Goal: Task Accomplishment & Management: Manage account settings

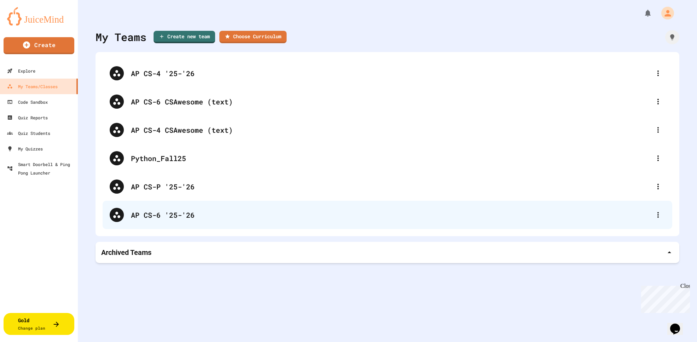
click at [146, 216] on div "AP CS-6 '25-'26" at bounding box center [391, 215] width 520 height 11
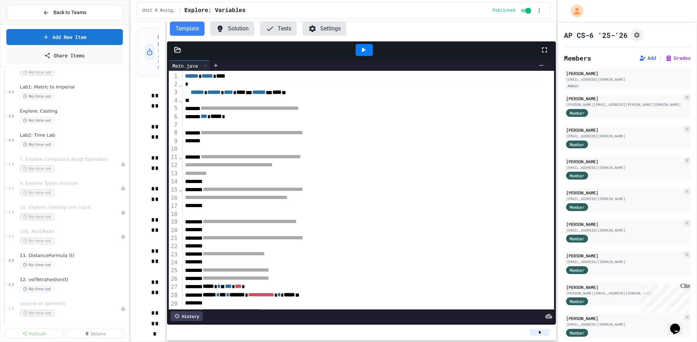
scroll to position [124, 0]
click at [84, 316] on span "13. British Money (t)" at bounding box center [67, 319] width 94 height 6
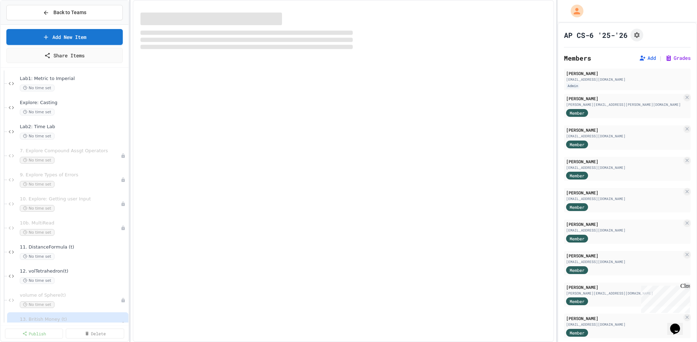
scroll to position [133, 0]
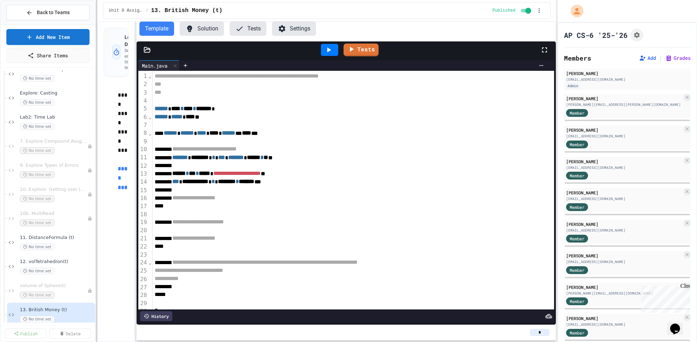
click at [96, 222] on div at bounding box center [96, 171] width 1 height 342
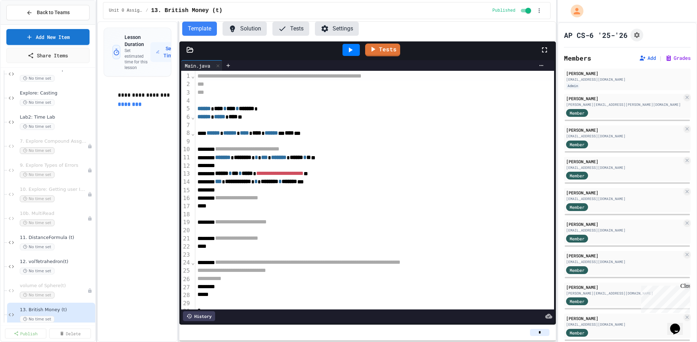
click at [179, 229] on div "**********" at bounding box center [326, 181] width 459 height 321
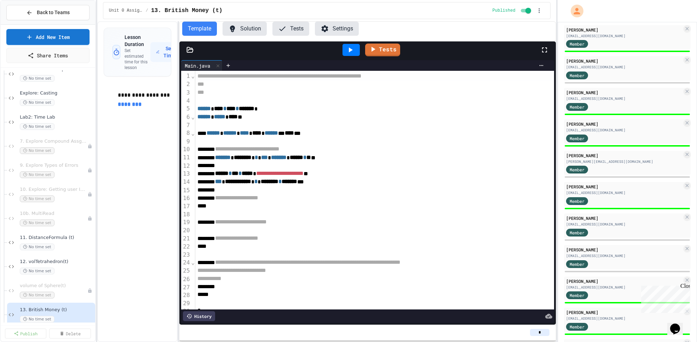
scroll to position [0, 0]
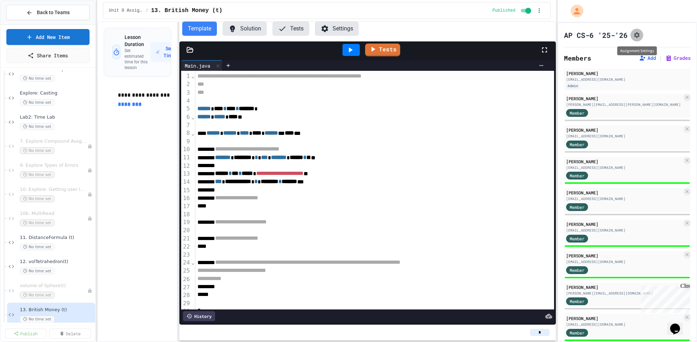
click at [638, 34] on icon "Assignment Settings" at bounding box center [637, 35] width 6 height 6
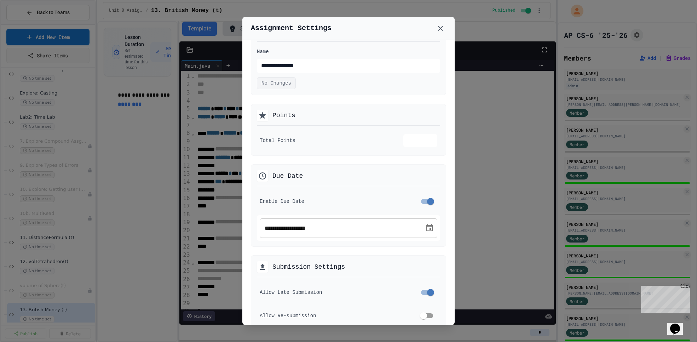
scroll to position [29, 0]
click at [441, 28] on icon at bounding box center [440, 28] width 5 height 5
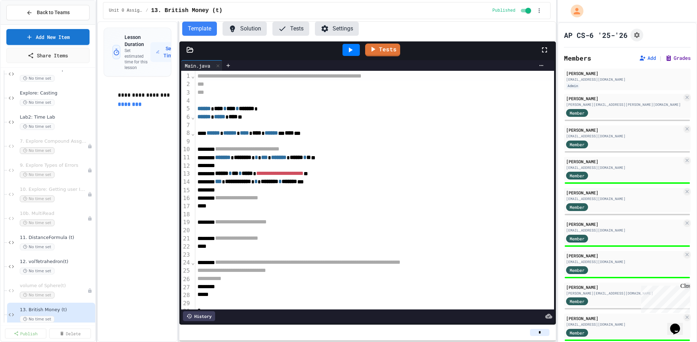
click at [671, 57] on button "Grades" at bounding box center [677, 58] width 25 height 7
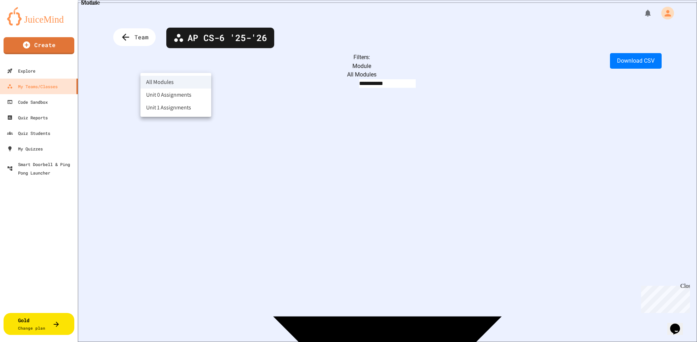
click at [187, 65] on body "**********" at bounding box center [348, 171] width 697 height 342
click at [188, 97] on li "Unit 0 Assignments" at bounding box center [176, 94] width 71 height 13
type input "**********"
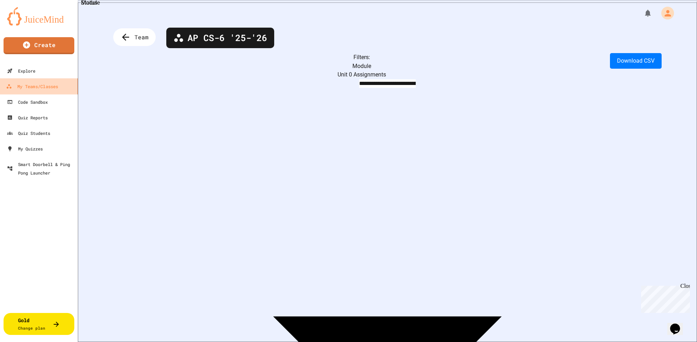
click at [36, 86] on div "My Teams/Classes" at bounding box center [32, 86] width 52 height 9
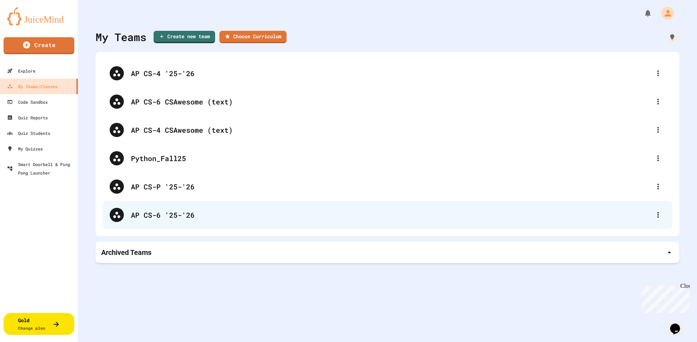
click at [165, 215] on div "AP CS-6 '25-'26" at bounding box center [391, 215] width 520 height 11
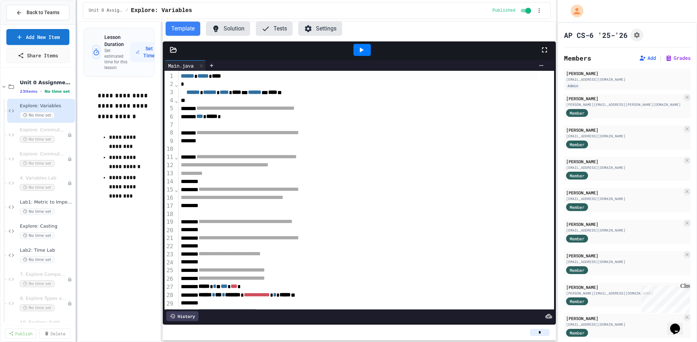
click at [76, 285] on div at bounding box center [76, 171] width 1 height 342
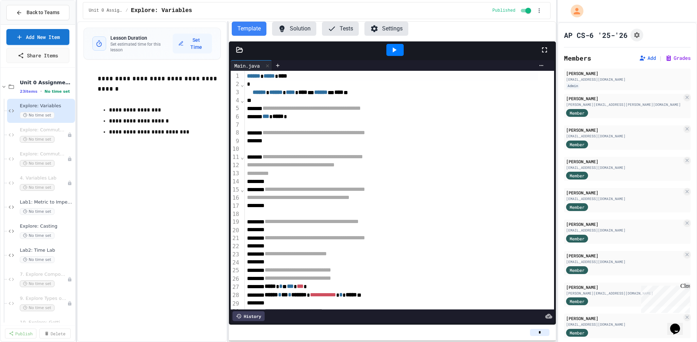
click at [229, 282] on div "**********" at bounding box center [316, 181] width 479 height 321
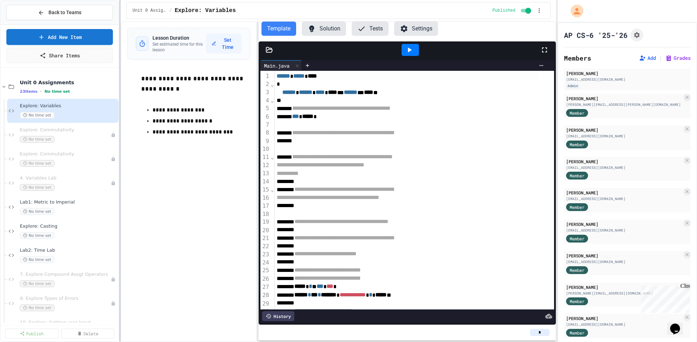
click at [120, 193] on div at bounding box center [119, 171] width 1 height 342
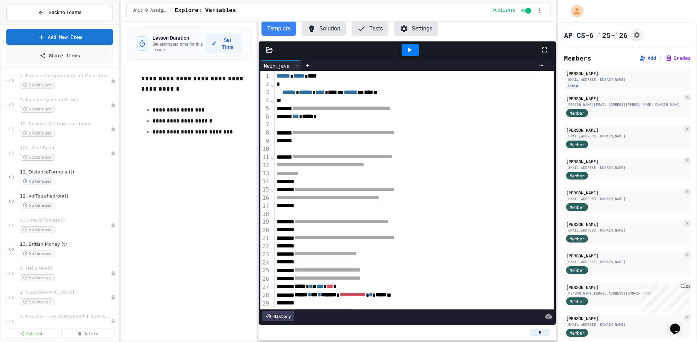
scroll to position [199, 0]
click at [75, 254] on div "No time set" at bounding box center [65, 253] width 90 height 7
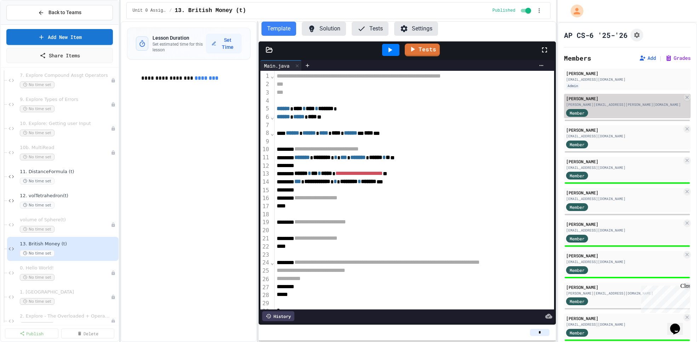
click at [646, 105] on div "[PERSON_NAME][EMAIL_ADDRESS][PERSON_NAME][DOMAIN_NAME]" at bounding box center [624, 104] width 116 height 5
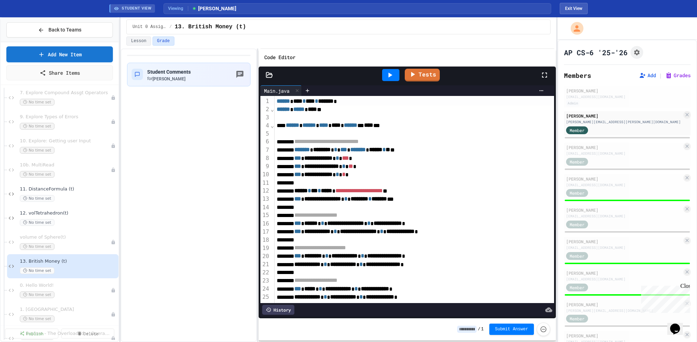
scroll to position [89, 0]
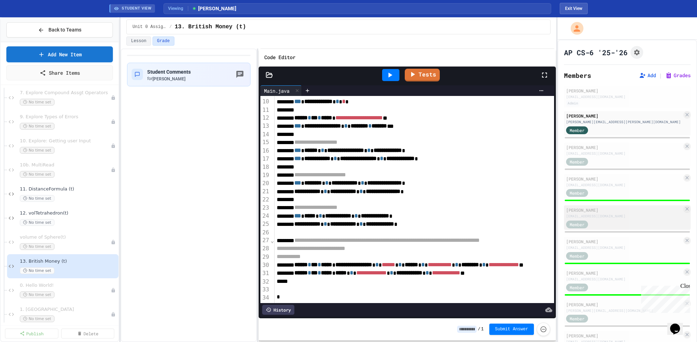
click at [611, 215] on div "[EMAIL_ADDRESS][DOMAIN_NAME]" at bounding box center [624, 215] width 116 height 5
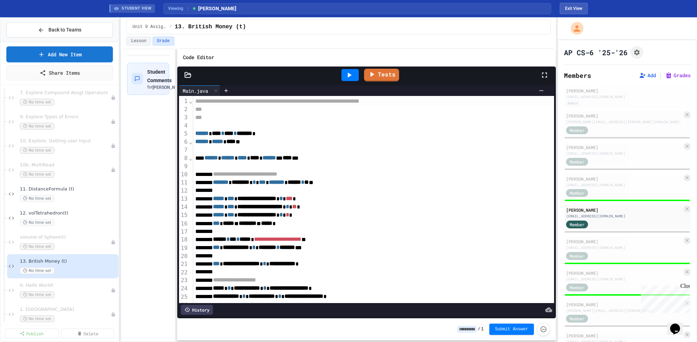
click at [175, 200] on div "**********" at bounding box center [338, 194] width 435 height 293
click at [642, 127] on div "Member" at bounding box center [624, 129] width 116 height 9
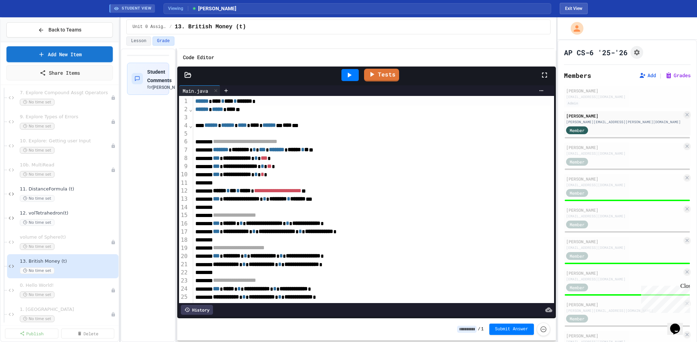
type input "*"
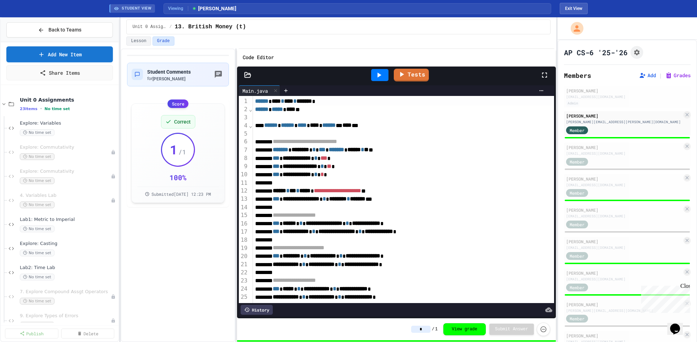
click at [237, 207] on div "**********" at bounding box center [338, 194] width 435 height 293
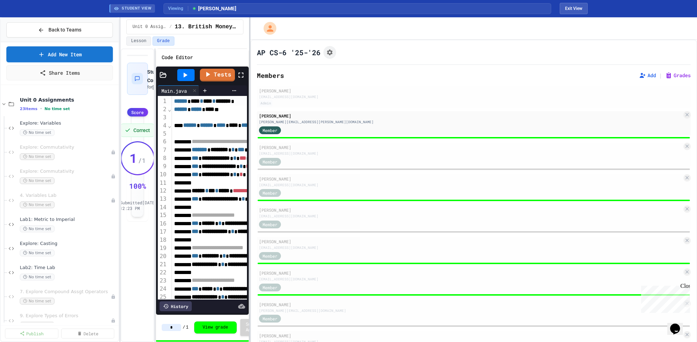
click at [248, 231] on div "**********" at bounding box center [348, 179] width 697 height 325
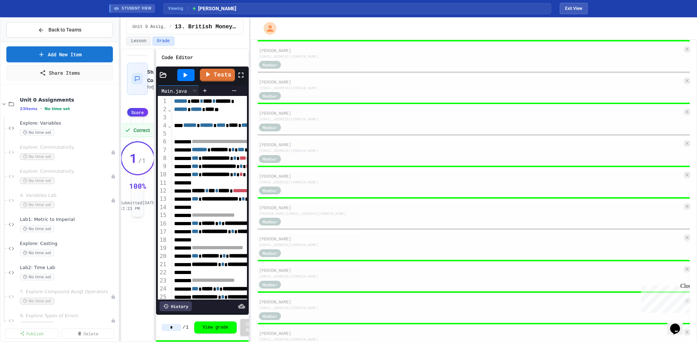
scroll to position [73, 0]
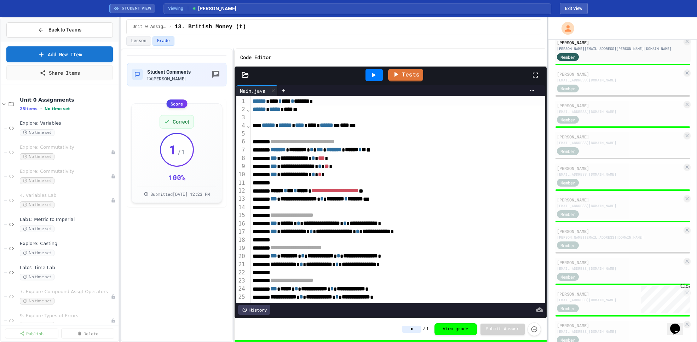
click at [548, 142] on div "**********" at bounding box center [348, 179] width 697 height 325
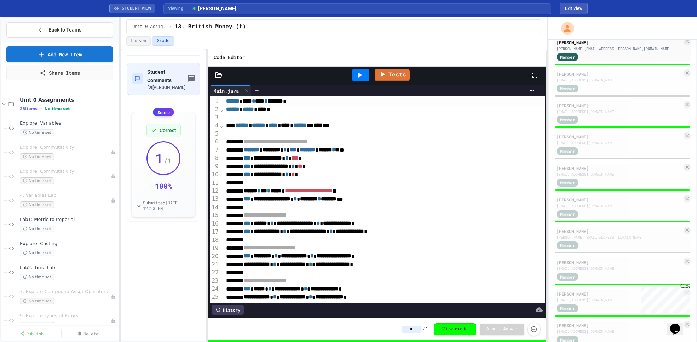
click at [208, 208] on div "**********" at bounding box center [334, 194] width 426 height 293
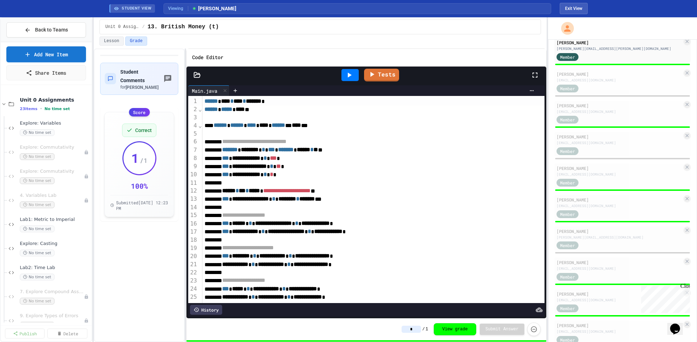
click at [87, 241] on div "**********" at bounding box center [348, 179] width 697 height 325
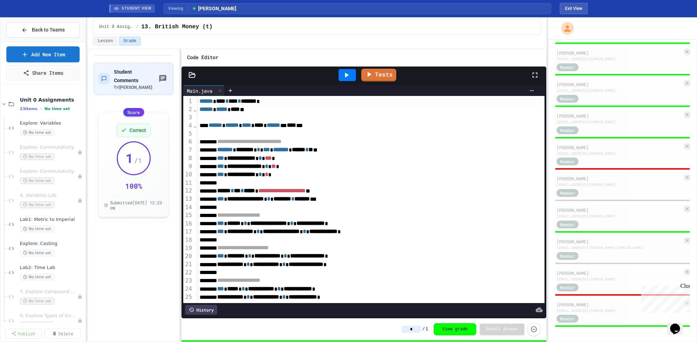
scroll to position [409, 0]
click at [43, 30] on span "Back to Teams" at bounding box center [48, 29] width 33 height 7
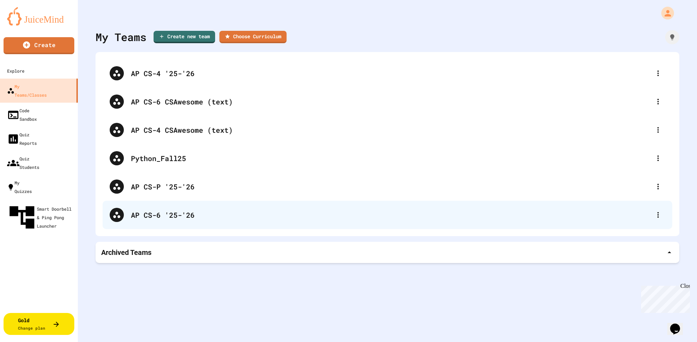
click at [169, 214] on div "AP CS-6 '25-'26" at bounding box center [391, 215] width 520 height 11
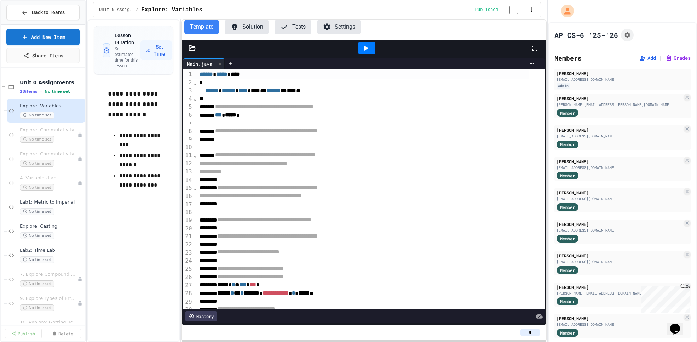
click at [179, 234] on div "**********" at bounding box center [316, 180] width 459 height 322
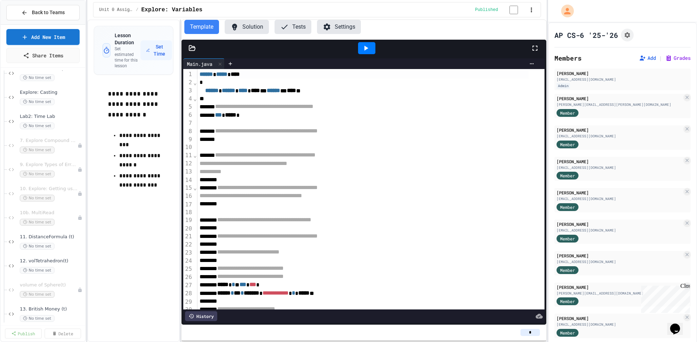
scroll to position [136, 0]
click at [64, 247] on div "No time set" at bounding box center [48, 244] width 57 height 7
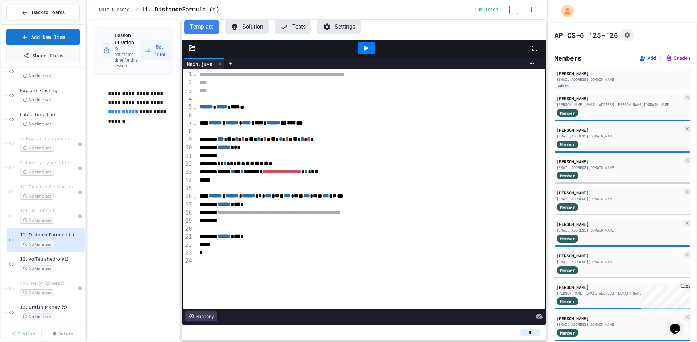
click at [248, 29] on button "Solution" at bounding box center [247, 27] width 44 height 14
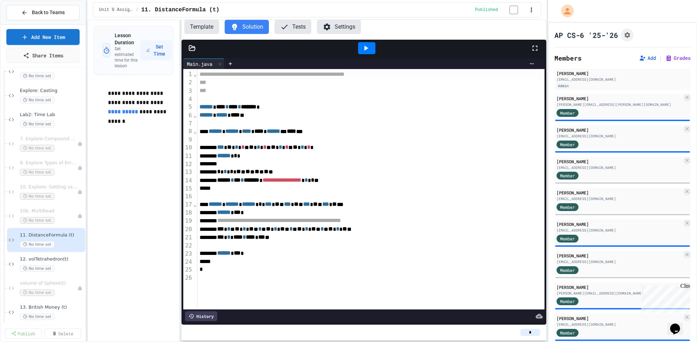
click at [294, 27] on button "Tests" at bounding box center [293, 27] width 37 height 14
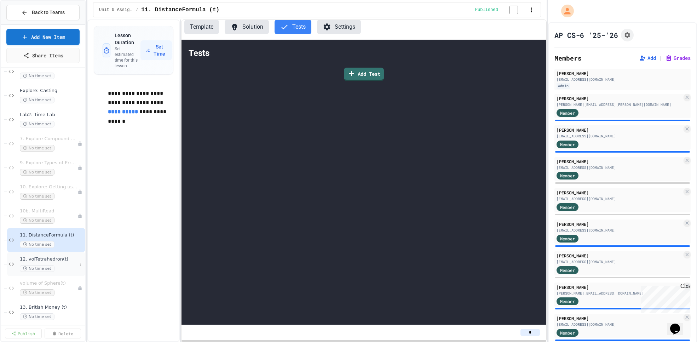
click at [60, 261] on span "12. volTetrahedron(t)" at bounding box center [48, 259] width 57 height 6
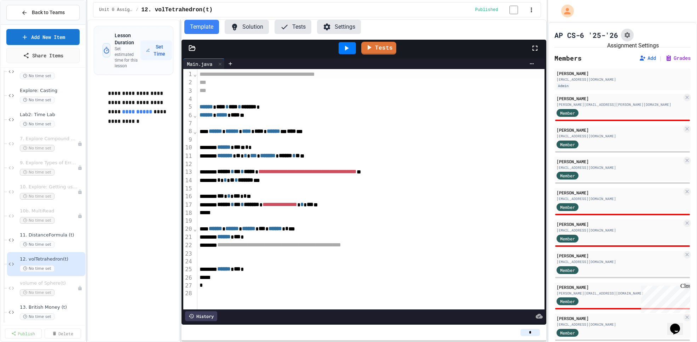
click at [627, 35] on icon "Assignment Settings" at bounding box center [627, 35] width 7 height 7
click at [60, 242] on div "No time set" at bounding box center [48, 244] width 57 height 7
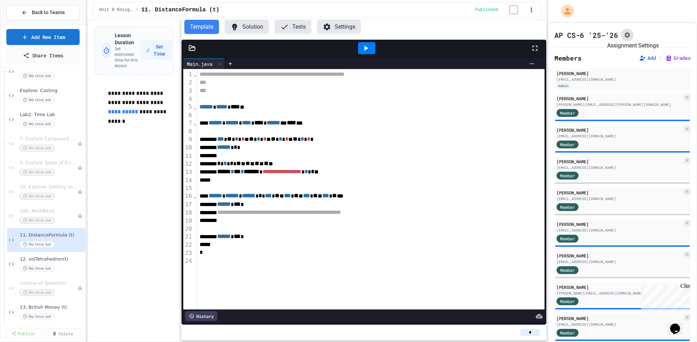
click at [627, 34] on icon "Assignment Settings" at bounding box center [628, 35] width 6 height 6
click at [59, 261] on span "12. volTetrahedron(t)" at bounding box center [48, 259] width 57 height 6
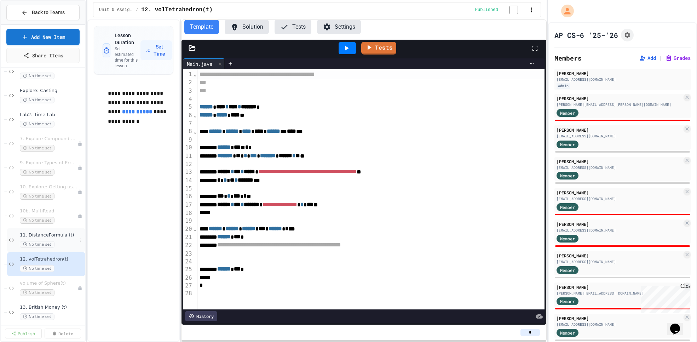
click at [60, 241] on div "No time set" at bounding box center [48, 244] width 57 height 7
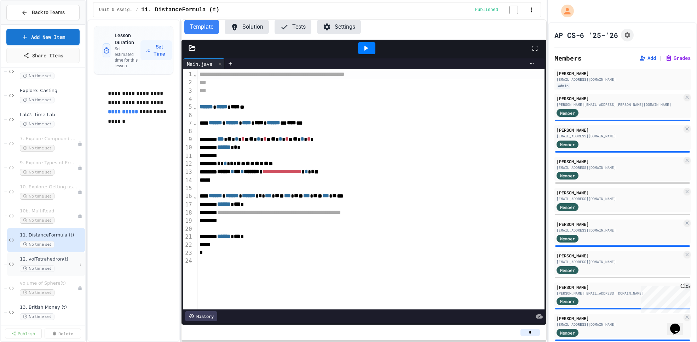
click at [62, 265] on div "No time set" at bounding box center [48, 268] width 57 height 7
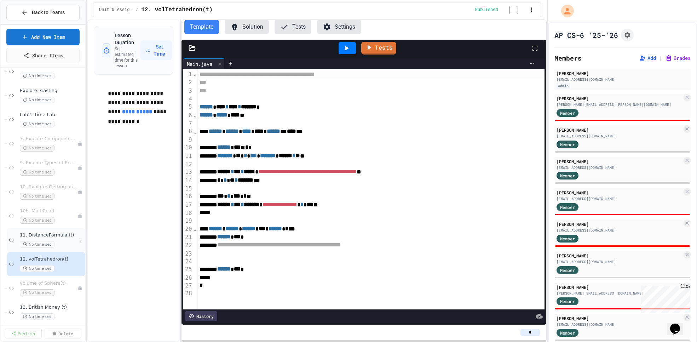
click at [65, 245] on div "No time set" at bounding box center [48, 244] width 57 height 7
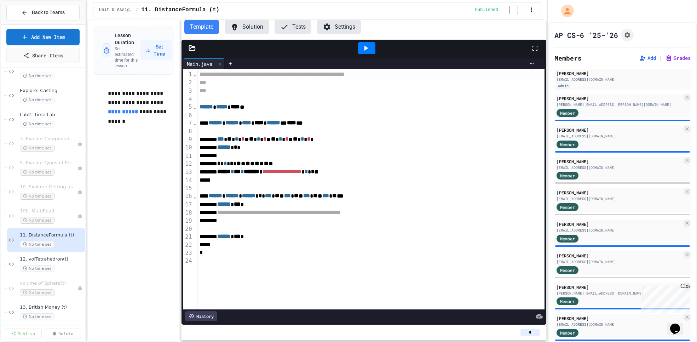
click at [250, 29] on button "Solution" at bounding box center [247, 27] width 44 height 14
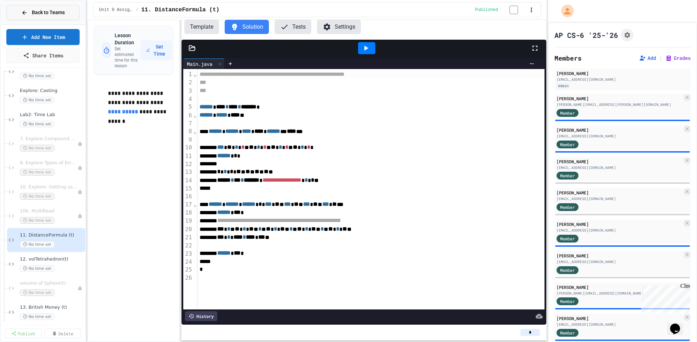
click at [44, 10] on span "Back to Teams" at bounding box center [48, 12] width 33 height 7
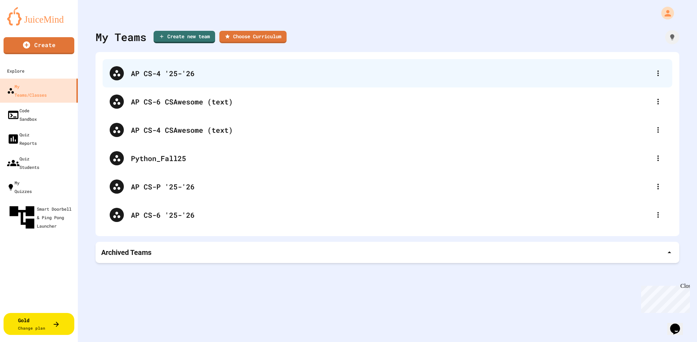
click at [179, 74] on div "AP CS-4 '25-'26" at bounding box center [391, 73] width 520 height 11
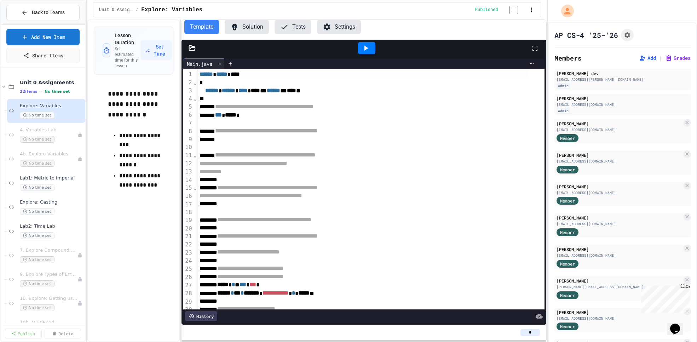
click at [291, 27] on button "Tests" at bounding box center [293, 27] width 37 height 14
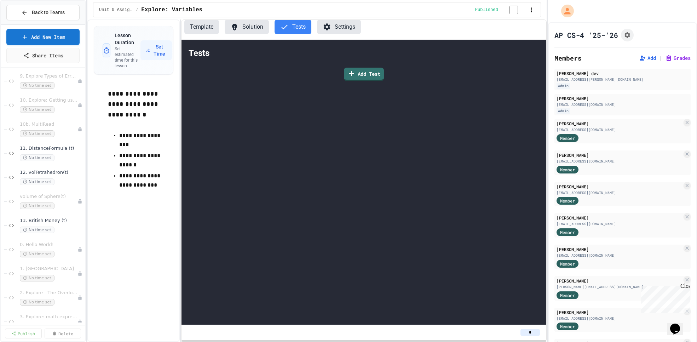
scroll to position [208, 0]
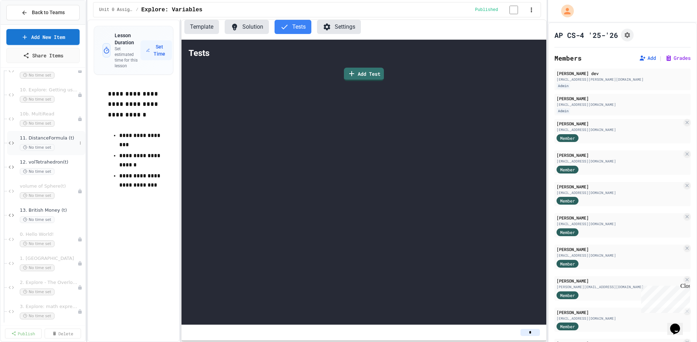
click at [56, 143] on div "11. DistanceFormula (t) No time set" at bounding box center [48, 143] width 57 height 16
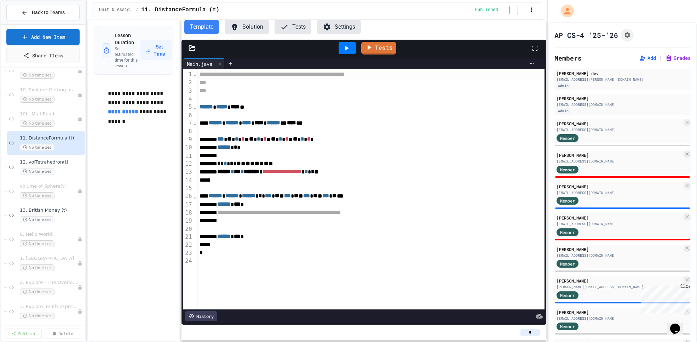
click at [296, 30] on button "Tests" at bounding box center [293, 27] width 37 height 14
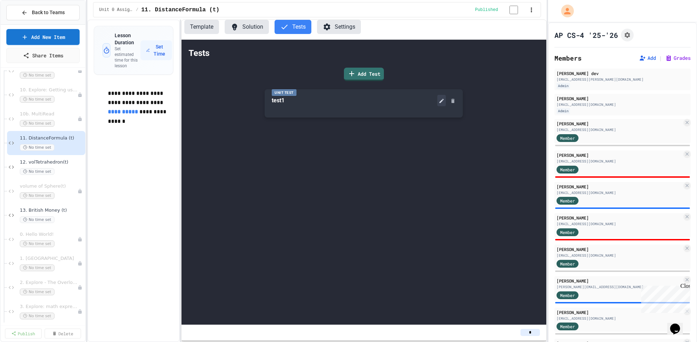
click at [441, 102] on icon at bounding box center [442, 101] width 6 height 6
type input "****"
copy div "**********"
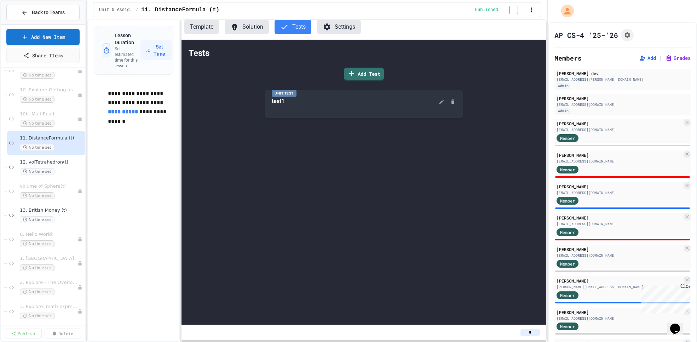
click at [55, 10] on span "Back to Teams" at bounding box center [48, 12] width 33 height 7
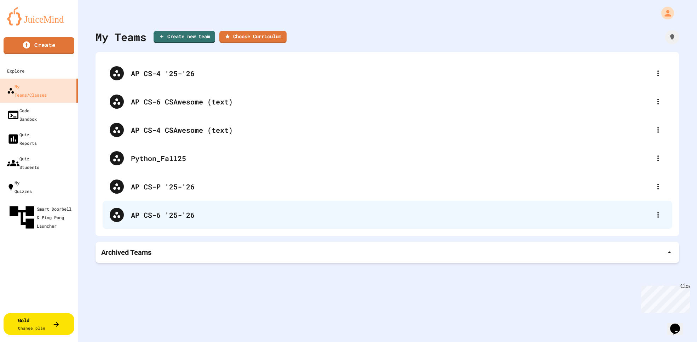
click at [172, 213] on div "AP CS-6 '25-'26" at bounding box center [391, 215] width 520 height 11
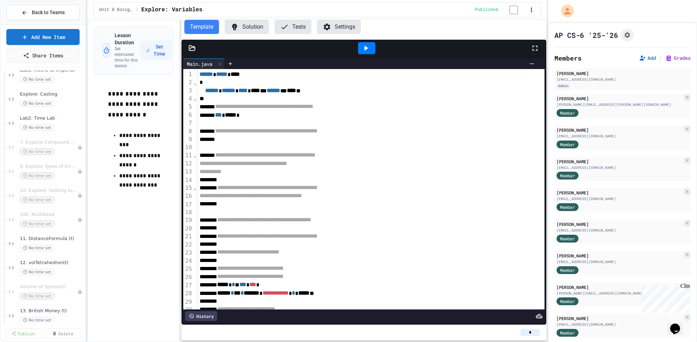
scroll to position [132, 0]
click at [62, 249] on div "No time set" at bounding box center [48, 247] width 57 height 7
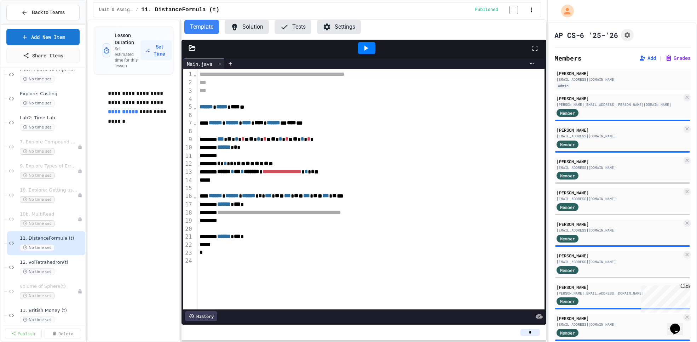
click at [251, 28] on button "Solution" at bounding box center [247, 27] width 44 height 14
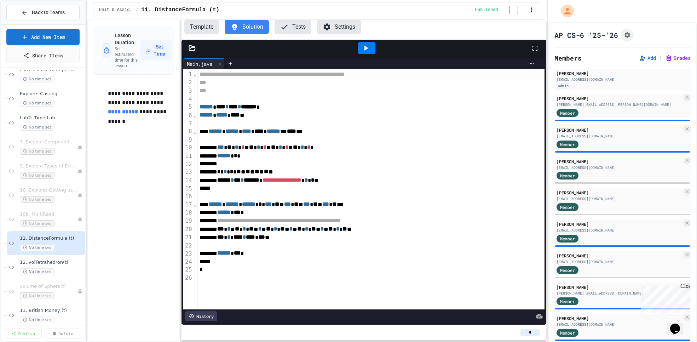
click at [293, 29] on button "Tests" at bounding box center [293, 27] width 37 height 14
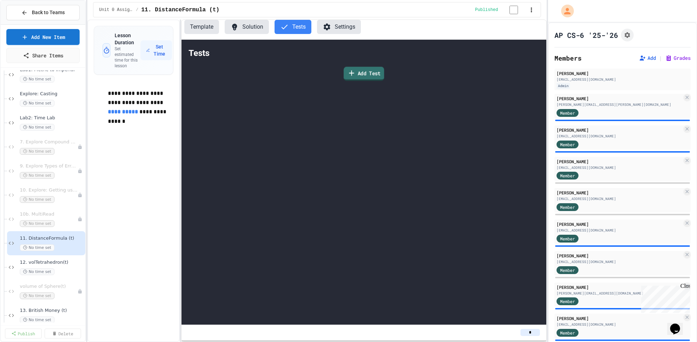
click at [359, 76] on link "Add Test" at bounding box center [364, 74] width 40 height 14
click at [265, 181] on body "**********" at bounding box center [348, 171] width 697 height 342
type input "****"
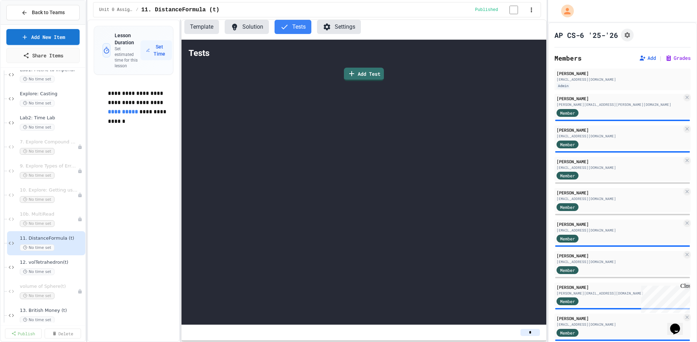
type input "*****"
click at [375, 198] on body "**********" at bounding box center [348, 171] width 697 height 342
type input "******"
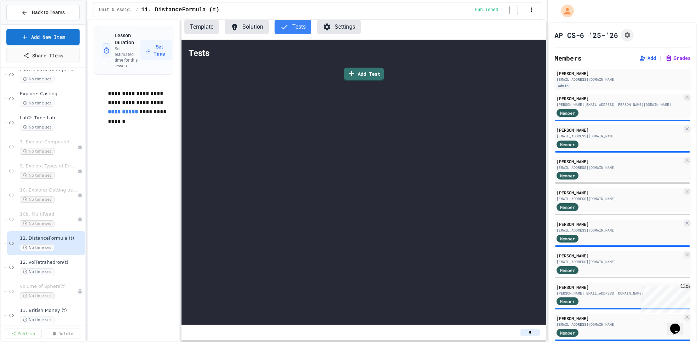
type input "*****"
drag, startPoint x: 305, startPoint y: 201, endPoint x: 280, endPoint y: 158, distance: 50.8
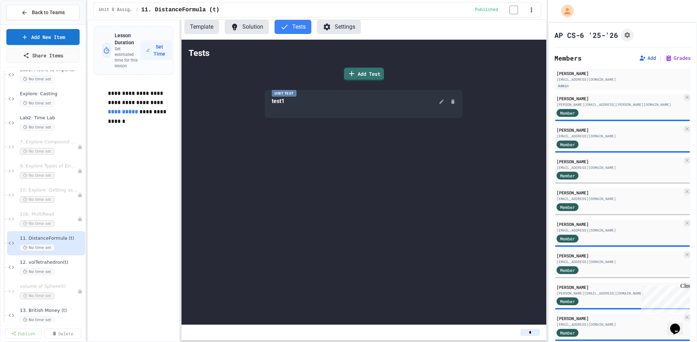
click at [249, 29] on button "Solution" at bounding box center [247, 27] width 44 height 14
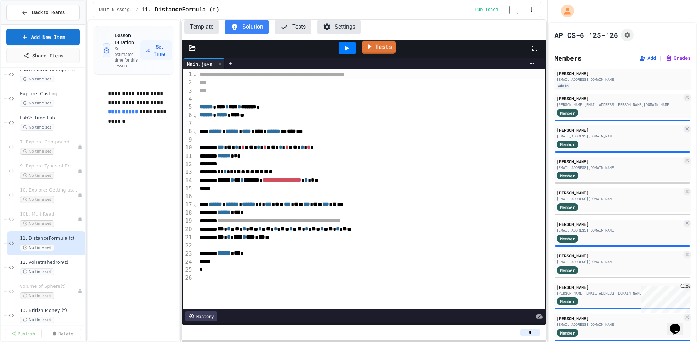
click at [380, 50] on link "Tests" at bounding box center [379, 47] width 34 height 13
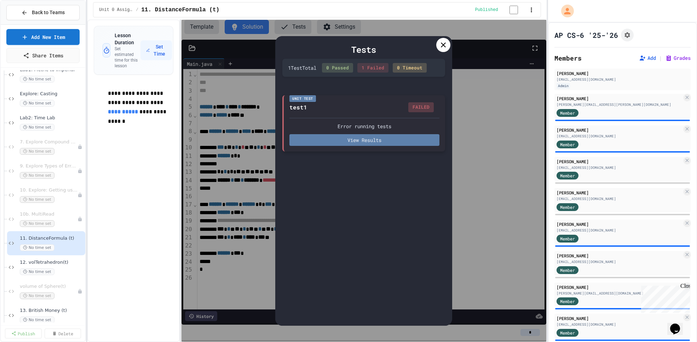
click at [378, 141] on button "View Results" at bounding box center [365, 140] width 150 height 12
click at [440, 47] on icon at bounding box center [443, 45] width 8 height 8
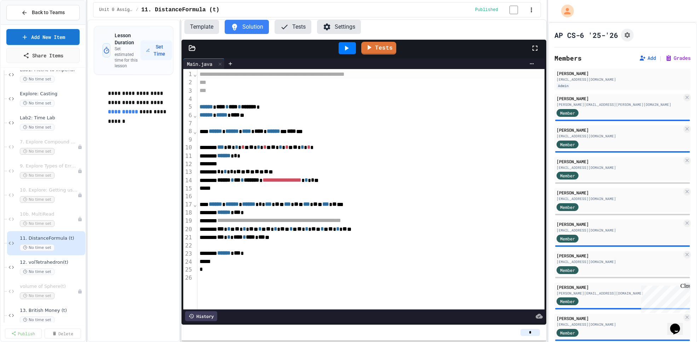
click at [297, 29] on button "Tests" at bounding box center [293, 27] width 37 height 14
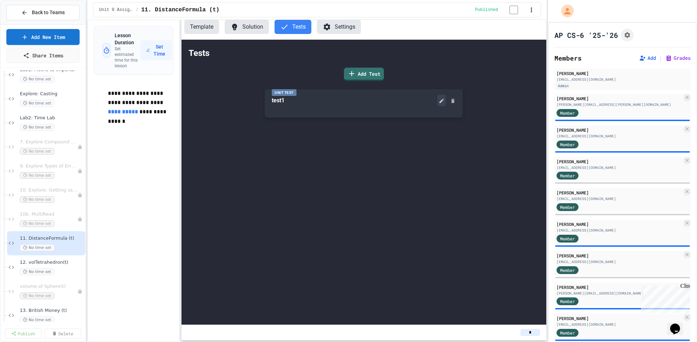
click at [440, 103] on icon at bounding box center [442, 101] width 4 height 4
drag, startPoint x: 289, startPoint y: 191, endPoint x: 268, endPoint y: 181, distance: 23.6
drag, startPoint x: 305, startPoint y: 189, endPoint x: 280, endPoint y: 188, distance: 25.5
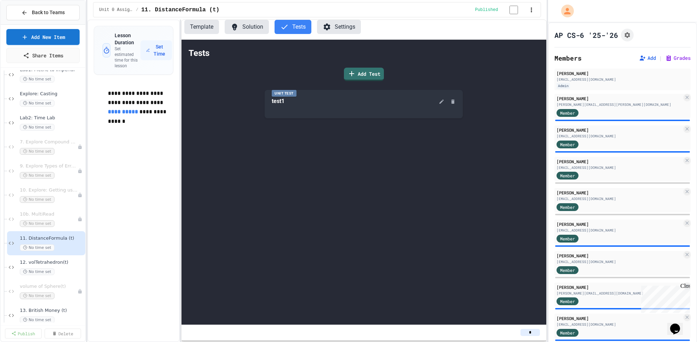
click at [38, 9] on span "Back to Teams" at bounding box center [48, 12] width 33 height 7
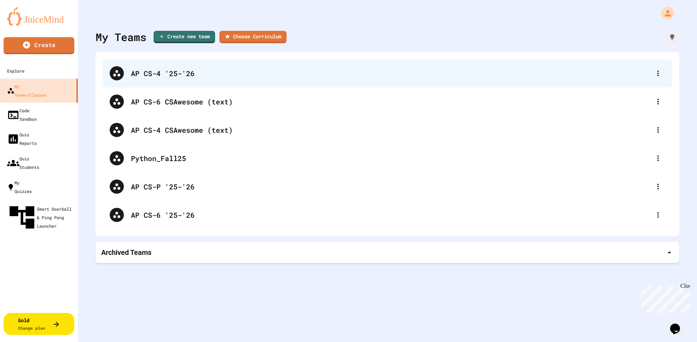
click at [161, 70] on div "AP CS-4 '25-'26" at bounding box center [391, 73] width 520 height 11
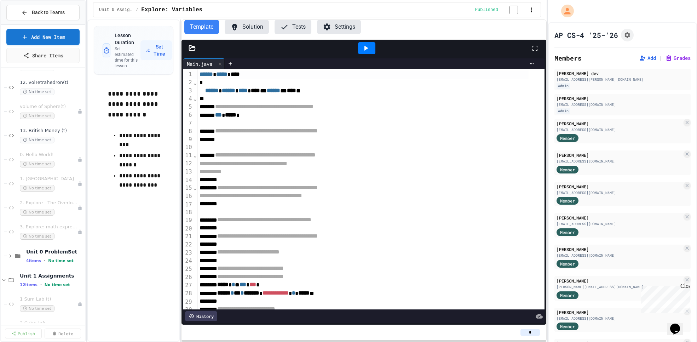
scroll to position [250, 0]
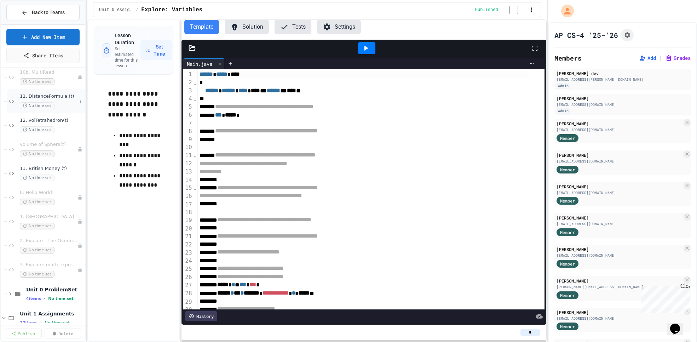
click at [62, 102] on div "No time set" at bounding box center [48, 105] width 57 height 7
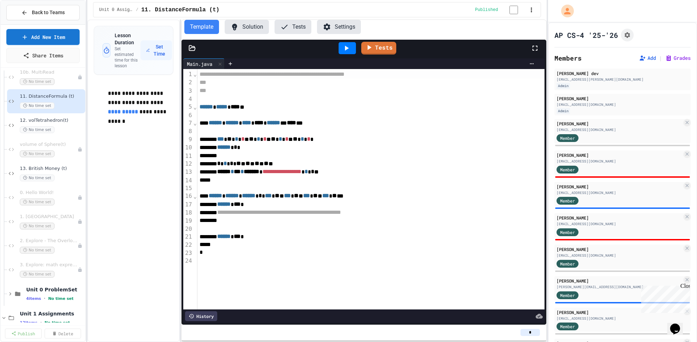
click at [254, 30] on button "Solution" at bounding box center [247, 27] width 44 height 14
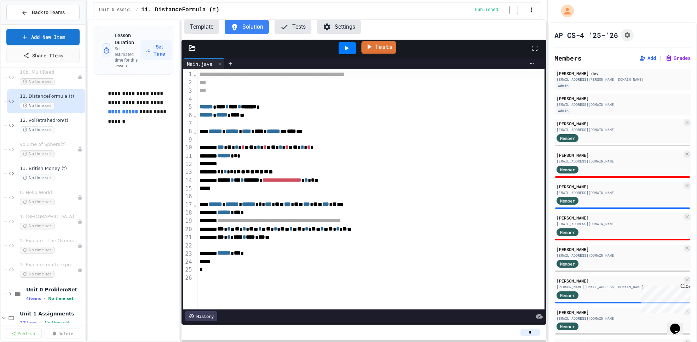
click at [383, 48] on link "Tests" at bounding box center [379, 47] width 35 height 13
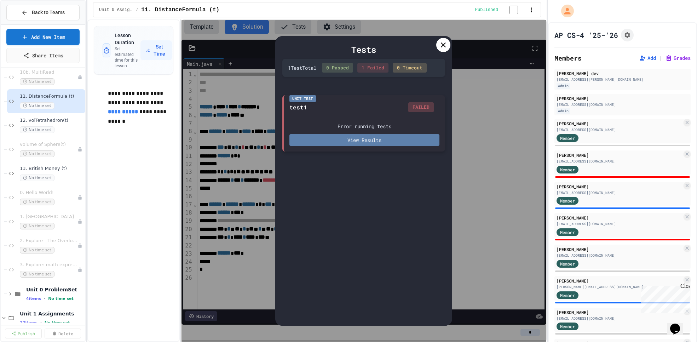
click at [383, 143] on button "View Results" at bounding box center [365, 140] width 150 height 12
click at [61, 176] on div "No time set" at bounding box center [48, 177] width 57 height 7
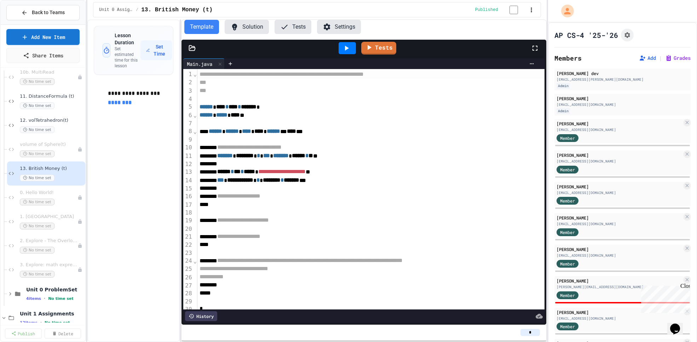
click at [297, 28] on button "Tests" at bounding box center [293, 27] width 37 height 14
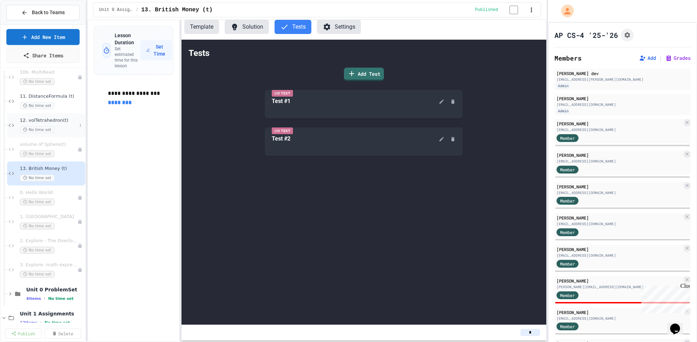
click at [60, 125] on div "12. volTetrahedron(t) No time set" at bounding box center [48, 126] width 57 height 16
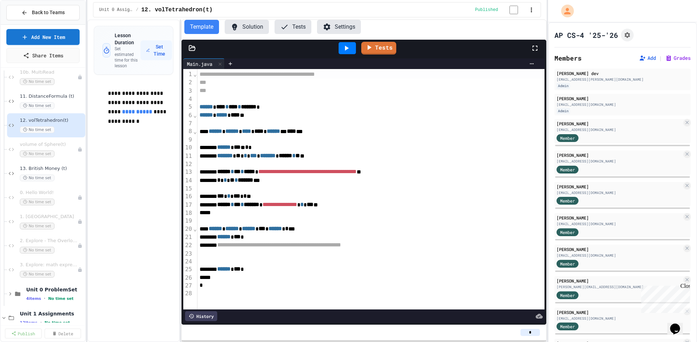
click at [248, 27] on button "Solution" at bounding box center [247, 27] width 44 height 14
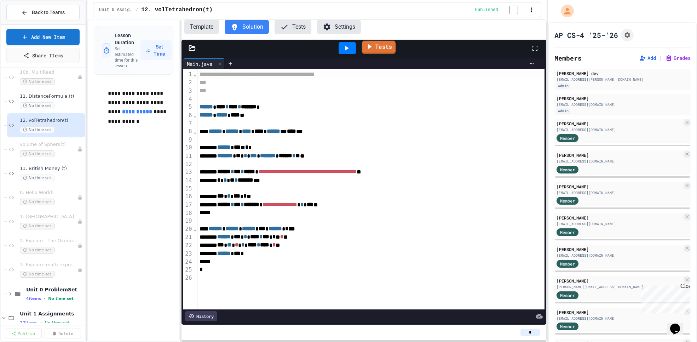
click at [384, 49] on link "Tests" at bounding box center [379, 47] width 34 height 13
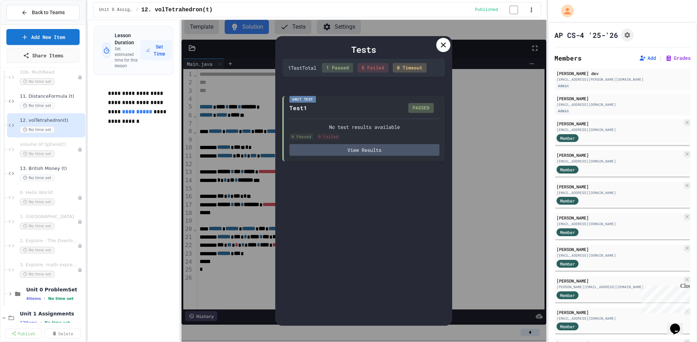
click at [443, 46] on icon at bounding box center [443, 44] width 5 height 5
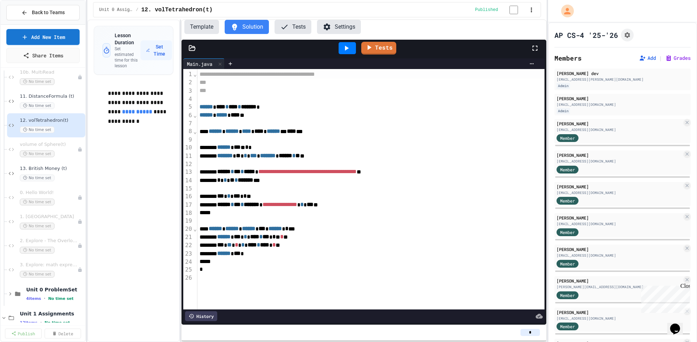
click at [294, 30] on button "Tests" at bounding box center [293, 27] width 37 height 14
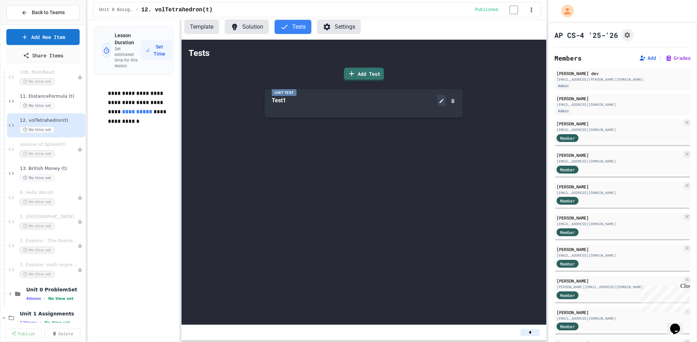
click at [441, 103] on icon at bounding box center [442, 101] width 4 height 4
type input "****"
drag, startPoint x: 269, startPoint y: 281, endPoint x: 189, endPoint y: 215, distance: 103.6
copy div "**********"
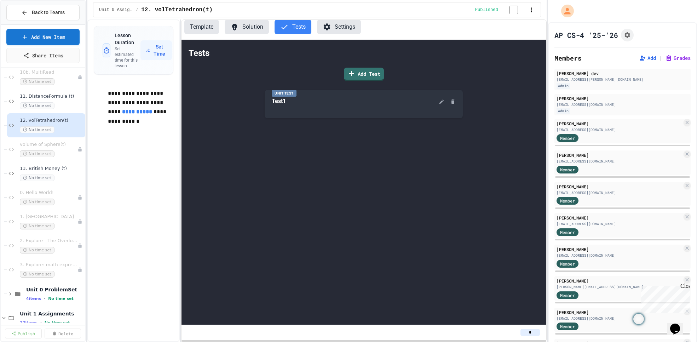
scroll to position [78, 0]
click at [67, 105] on div "No time set" at bounding box center [48, 105] width 57 height 7
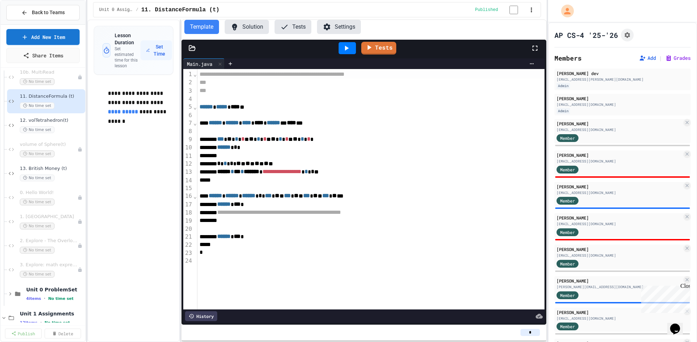
click at [298, 33] on button "Tests" at bounding box center [293, 27] width 37 height 14
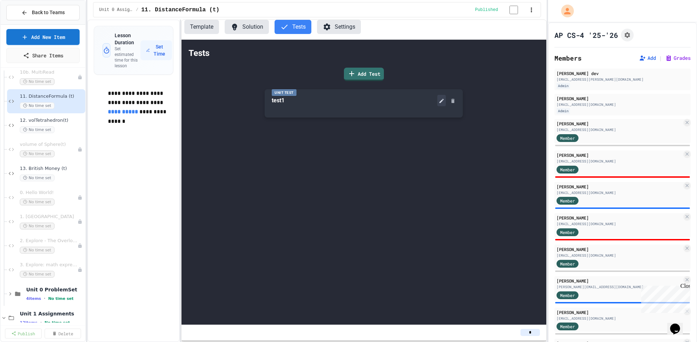
click at [442, 104] on icon at bounding box center [442, 101] width 6 height 6
drag, startPoint x: 296, startPoint y: 161, endPoint x: 248, endPoint y: 156, distance: 48.7
drag, startPoint x: 295, startPoint y: 161, endPoint x: 265, endPoint y: 160, distance: 30.1
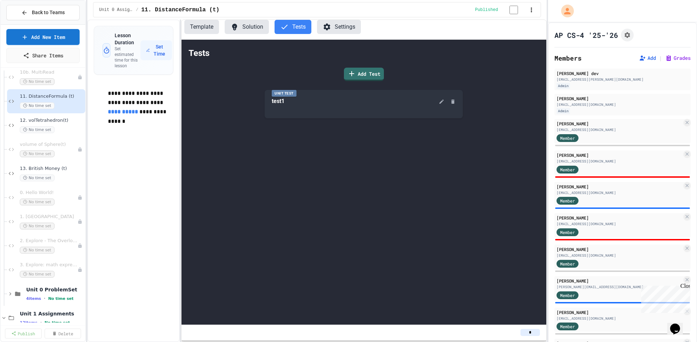
drag, startPoint x: 347, startPoint y: 168, endPoint x: 257, endPoint y: 166, distance: 90.3
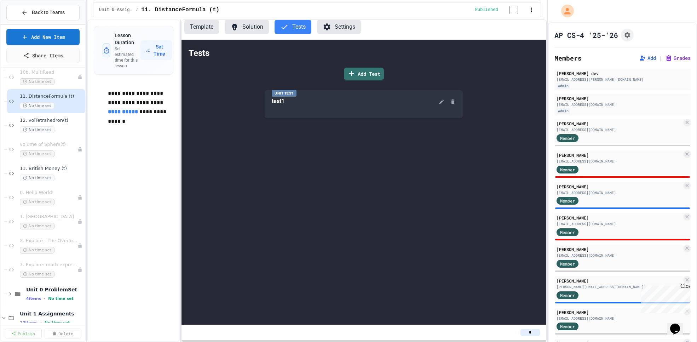
drag, startPoint x: 271, startPoint y: 162, endPoint x: 280, endPoint y: 161, distance: 8.5
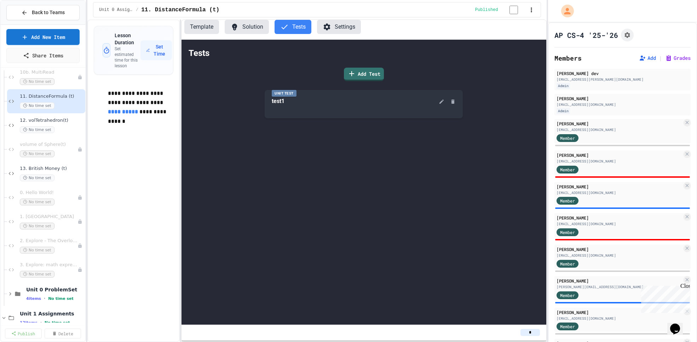
drag, startPoint x: 304, startPoint y: 192, endPoint x: 282, endPoint y: 194, distance: 21.7
drag, startPoint x: 394, startPoint y: 197, endPoint x: 283, endPoint y: 201, distance: 111.6
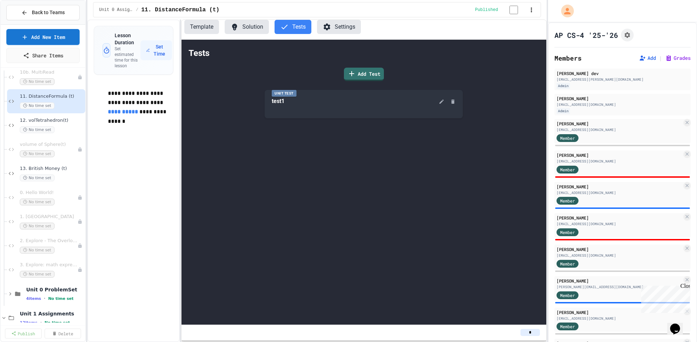
click at [251, 25] on button "Solution" at bounding box center [247, 27] width 44 height 14
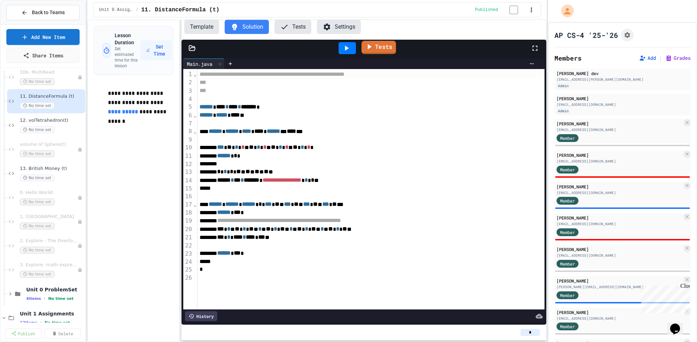
click at [387, 53] on link "Tests" at bounding box center [379, 47] width 35 height 13
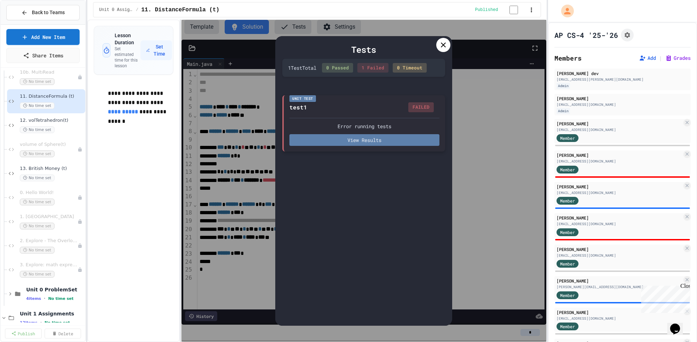
click at [390, 140] on button "View Results" at bounding box center [365, 140] width 150 height 12
click at [441, 49] on icon at bounding box center [443, 45] width 8 height 8
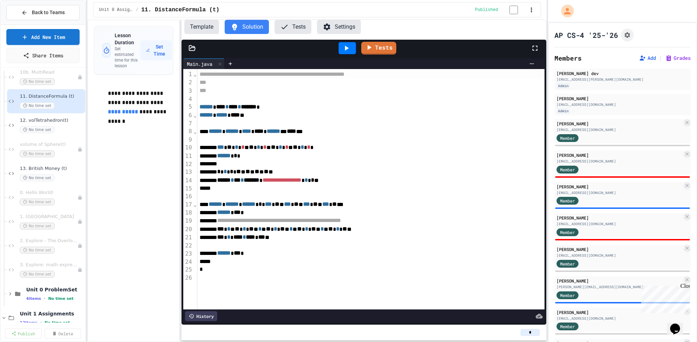
click at [301, 30] on button "Tests" at bounding box center [293, 27] width 37 height 14
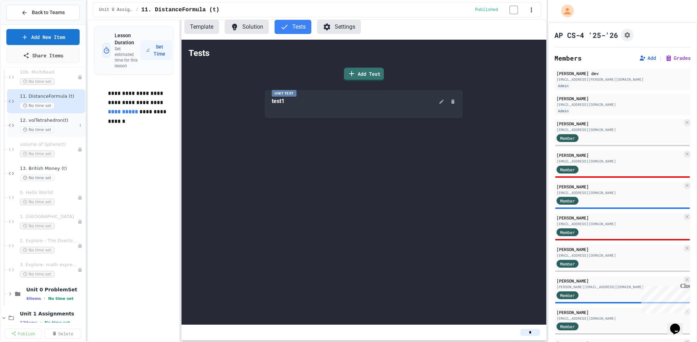
click at [64, 126] on div "No time set" at bounding box center [48, 129] width 57 height 7
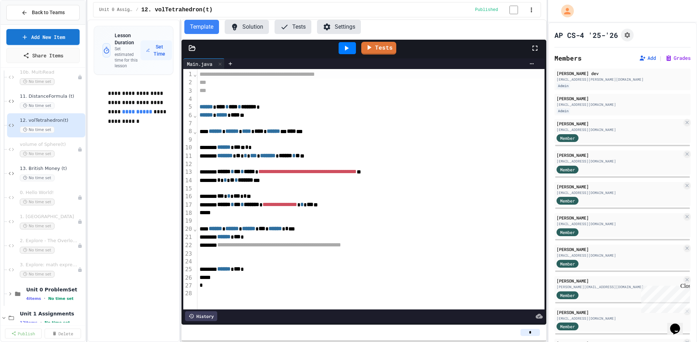
click at [253, 27] on button "Solution" at bounding box center [247, 27] width 44 height 14
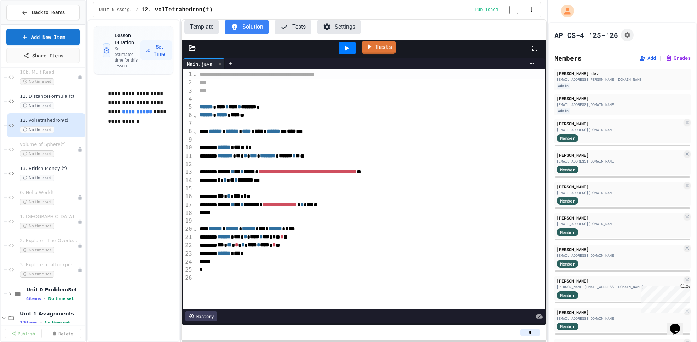
click at [384, 50] on link "Tests" at bounding box center [379, 47] width 34 height 13
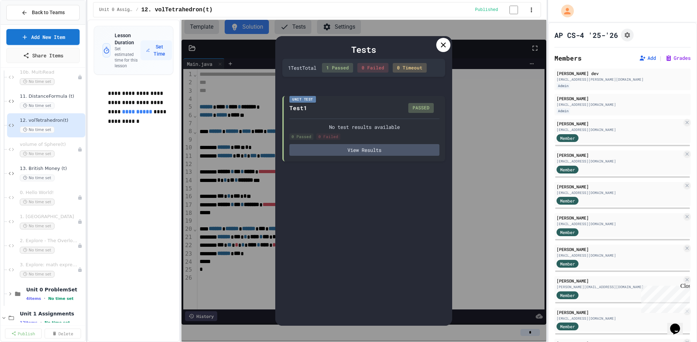
click at [444, 46] on icon at bounding box center [443, 45] width 8 height 8
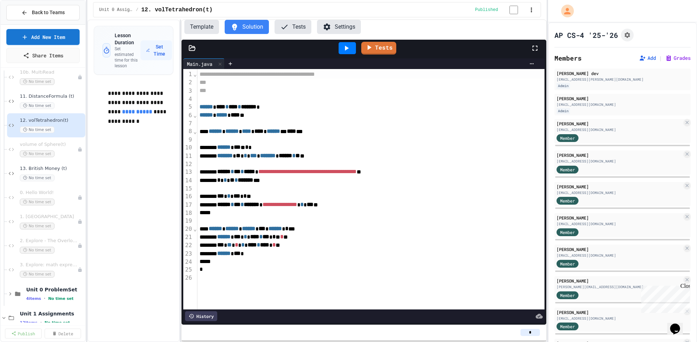
click at [299, 29] on button "Tests" at bounding box center [293, 27] width 37 height 14
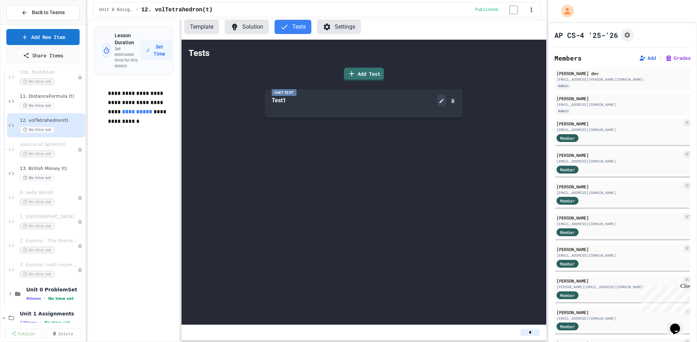
click at [441, 103] on icon at bounding box center [442, 101] width 4 height 4
click at [65, 106] on div "No time set" at bounding box center [48, 105] width 57 height 7
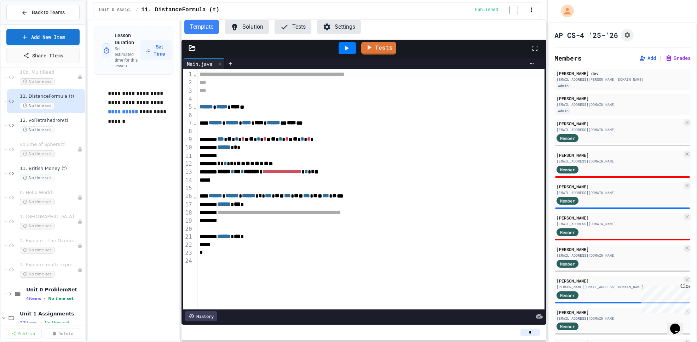
click at [300, 33] on button "Tests" at bounding box center [293, 27] width 37 height 14
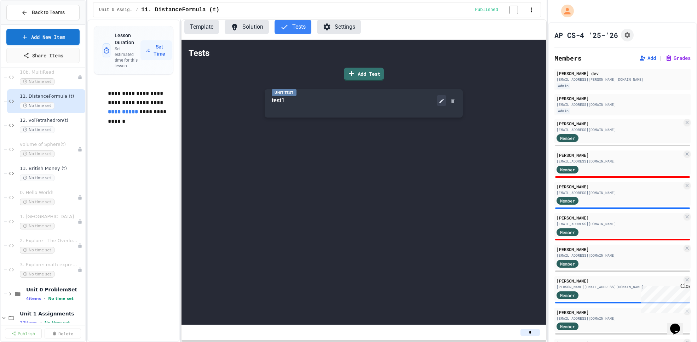
click at [441, 103] on icon at bounding box center [442, 101] width 4 height 4
drag, startPoint x: 296, startPoint y: 177, endPoint x: 378, endPoint y: 195, distance: 84.0
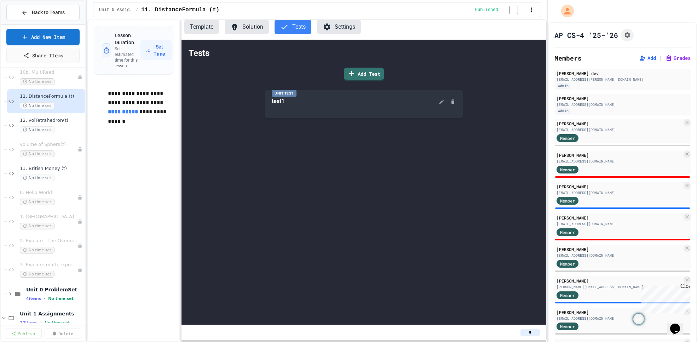
scroll to position [56, 0]
click at [256, 30] on button "Solution" at bounding box center [247, 27] width 44 height 14
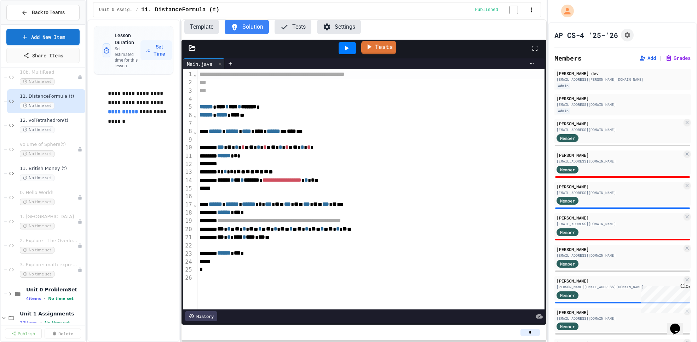
click at [382, 46] on link "Tests" at bounding box center [378, 47] width 35 height 13
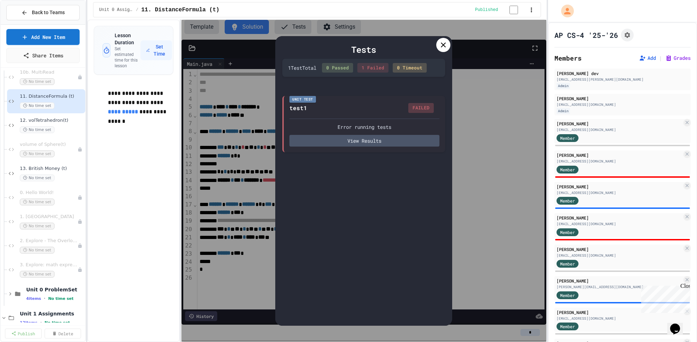
click at [443, 39] on div at bounding box center [443, 45] width 14 height 14
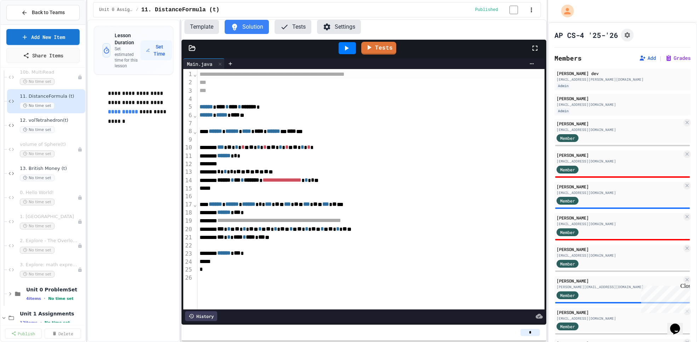
click at [298, 28] on button "Tests" at bounding box center [293, 27] width 37 height 14
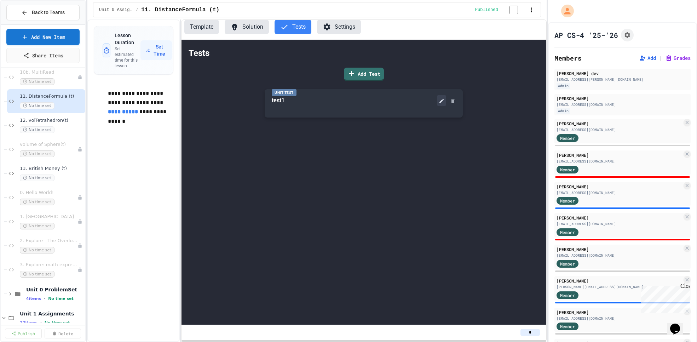
click at [440, 102] on icon at bounding box center [442, 101] width 6 height 6
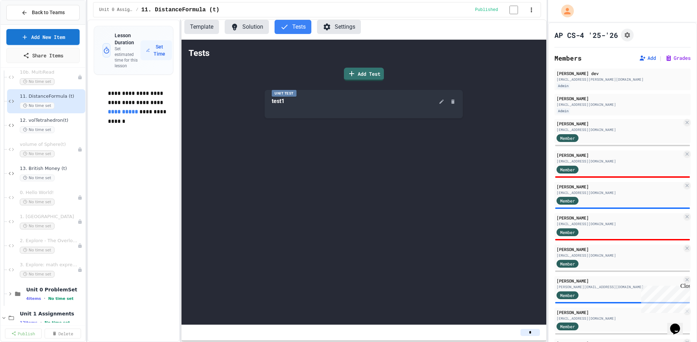
click at [253, 30] on button "Solution" at bounding box center [247, 27] width 44 height 14
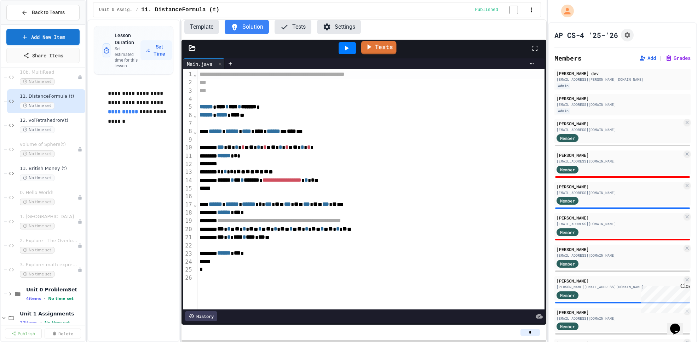
click at [374, 51] on link "Tests" at bounding box center [378, 47] width 35 height 13
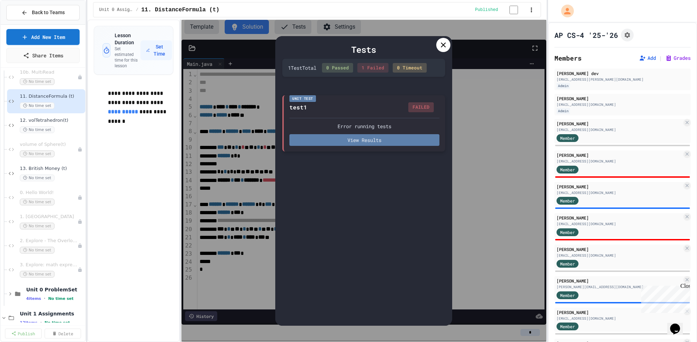
click at [349, 140] on button "View Results" at bounding box center [365, 140] width 150 height 12
click at [442, 47] on icon at bounding box center [443, 45] width 8 height 8
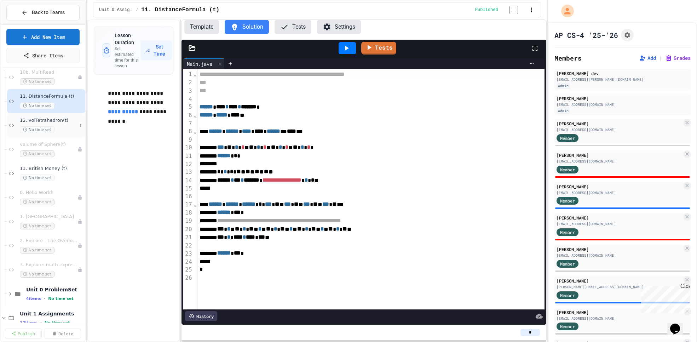
click at [63, 132] on div "No time set" at bounding box center [48, 129] width 57 height 7
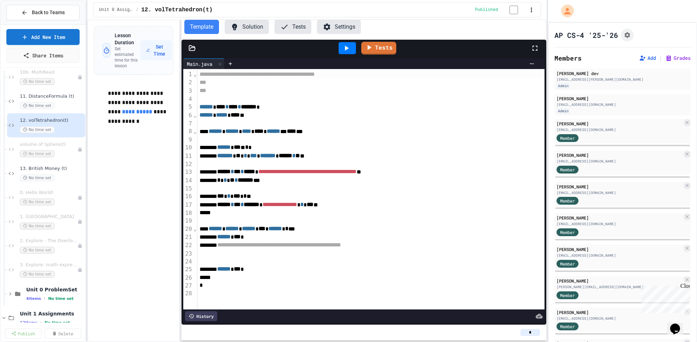
click at [307, 29] on button "Tests" at bounding box center [293, 27] width 37 height 14
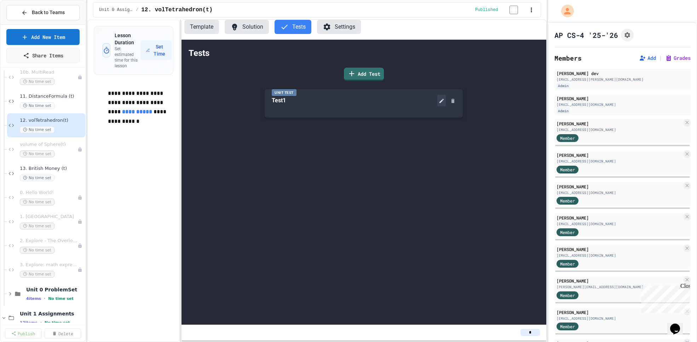
click at [443, 102] on icon at bounding box center [442, 101] width 6 height 6
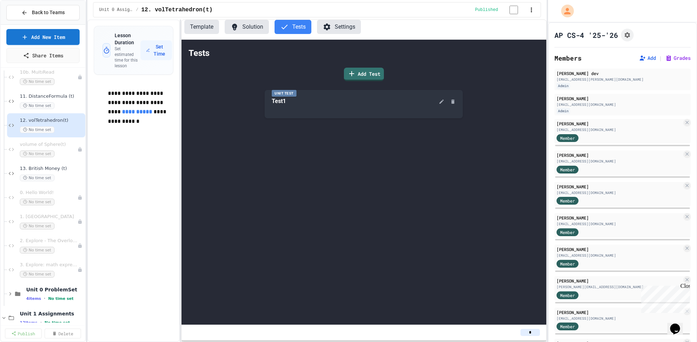
scroll to position [15, 0]
copy div "**********"
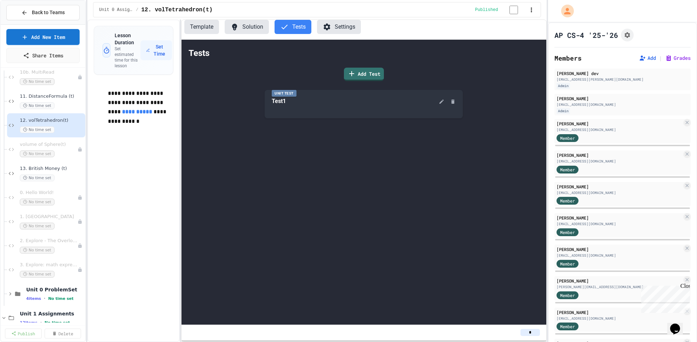
click at [64, 105] on div "No time set" at bounding box center [48, 105] width 57 height 7
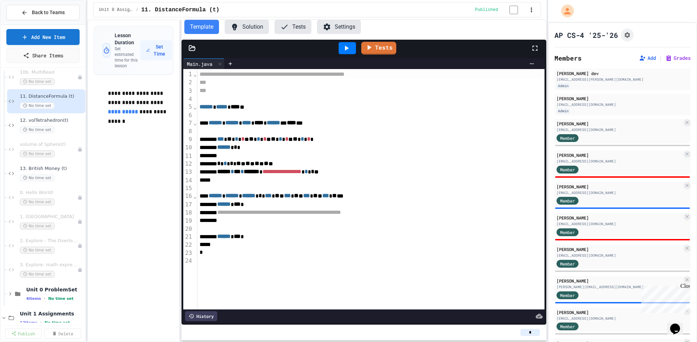
click at [294, 28] on button "Tests" at bounding box center [293, 27] width 37 height 14
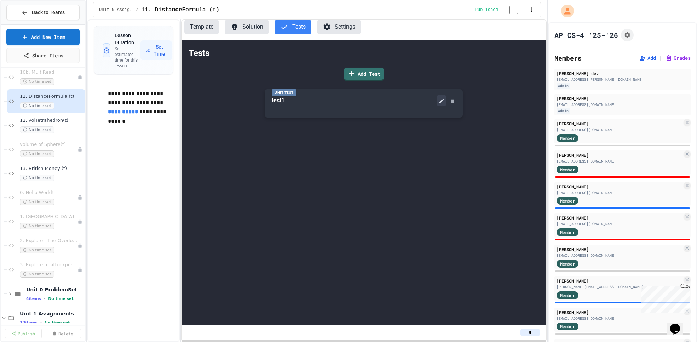
click at [441, 103] on icon at bounding box center [442, 101] width 4 height 4
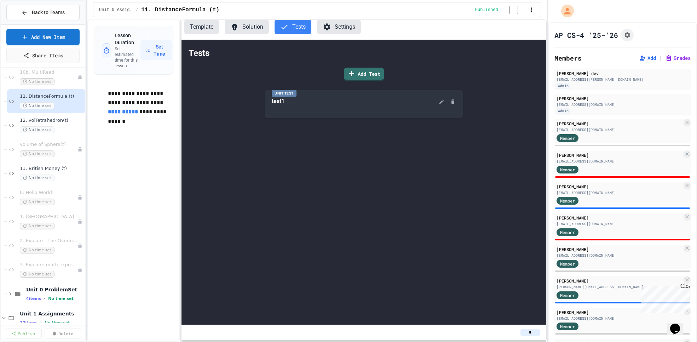
click at [373, 186] on body "**********" at bounding box center [348, 171] width 697 height 342
click at [411, 92] on body "**********" at bounding box center [348, 171] width 697 height 342
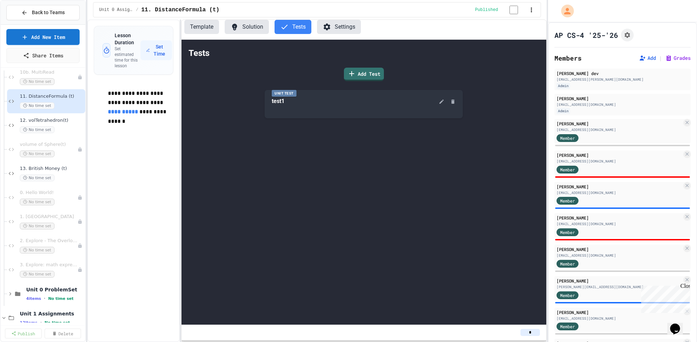
click at [357, 77] on link "Add Test" at bounding box center [363, 74] width 39 height 14
click at [335, 174] on body "**********" at bounding box center [348, 171] width 697 height 342
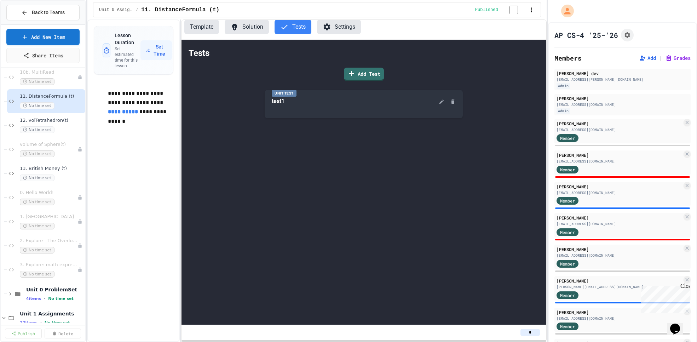
type input "****"
click at [349, 201] on body "**********" at bounding box center [348, 171] width 697 height 342
type input "******"
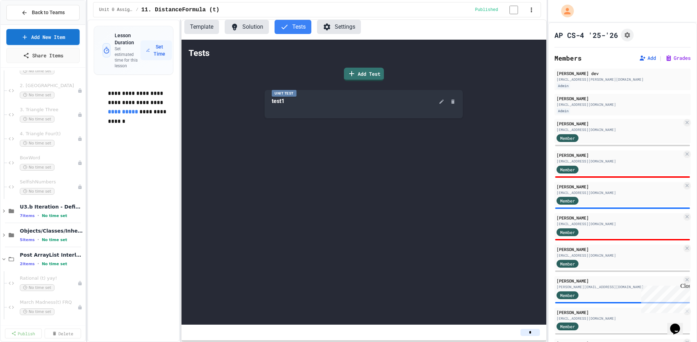
scroll to position [904, 0]
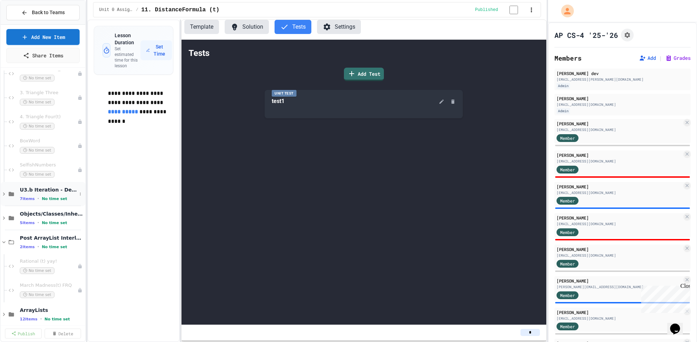
click at [2, 194] on icon at bounding box center [4, 194] width 6 height 6
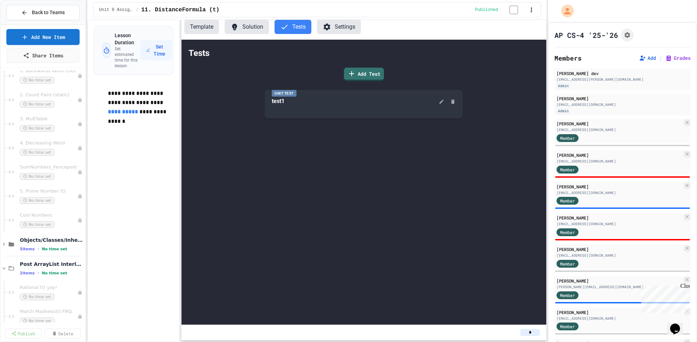
scroll to position [1021, 0]
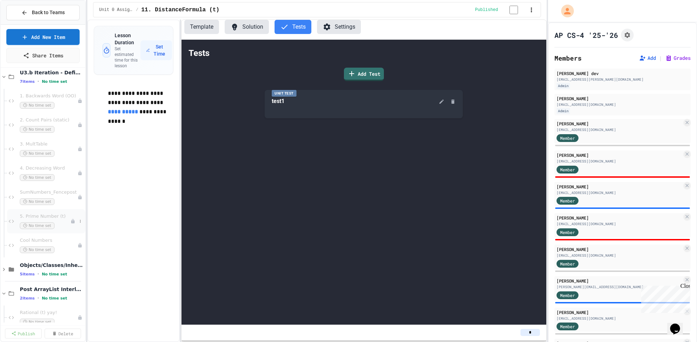
click at [59, 225] on div "No time set" at bounding box center [45, 225] width 51 height 7
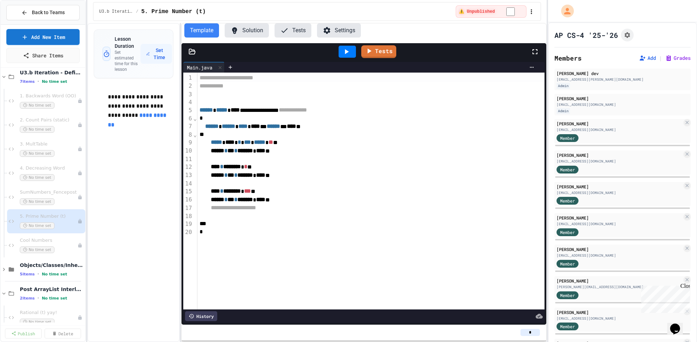
click at [301, 32] on button "Tests" at bounding box center [293, 30] width 37 height 14
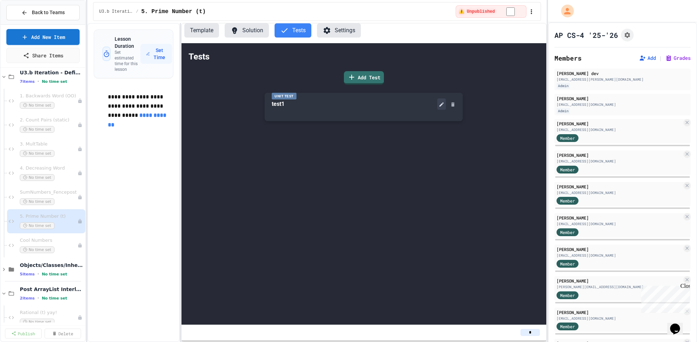
click at [442, 105] on icon at bounding box center [442, 105] width 6 height 6
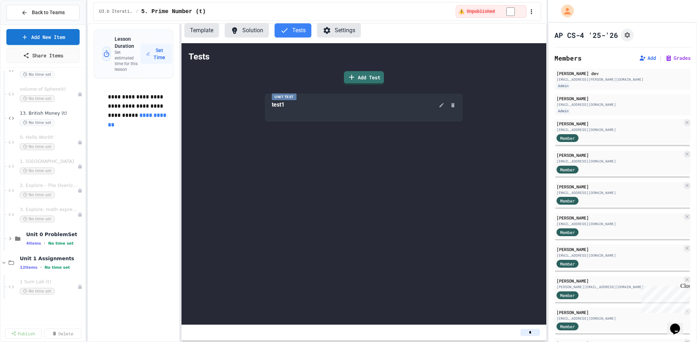
scroll to position [250, 0]
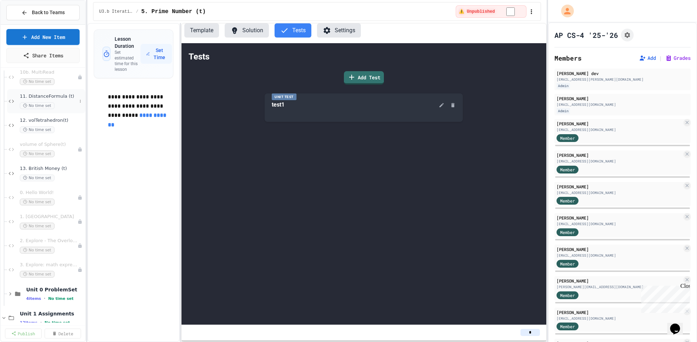
click at [61, 104] on div "No time set" at bounding box center [48, 105] width 57 height 7
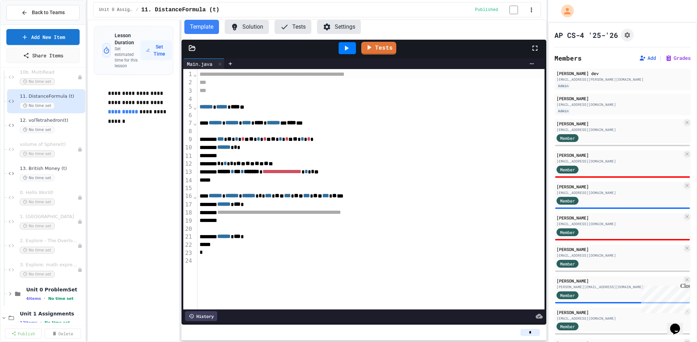
click at [249, 28] on button "Solution" at bounding box center [247, 27] width 44 height 14
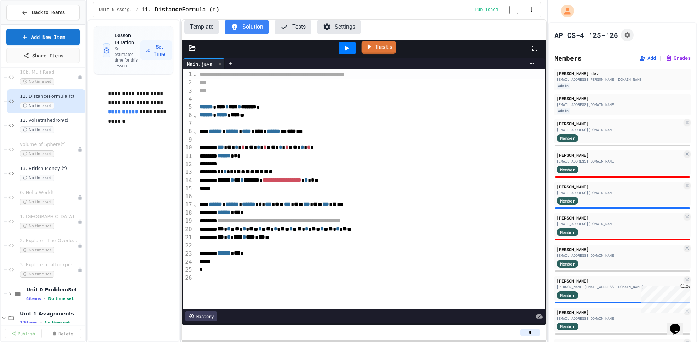
click at [380, 48] on link "Tests" at bounding box center [379, 47] width 35 height 13
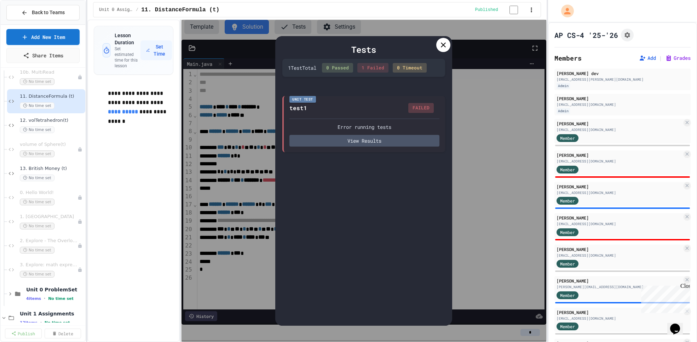
click at [442, 47] on icon at bounding box center [443, 44] width 5 height 5
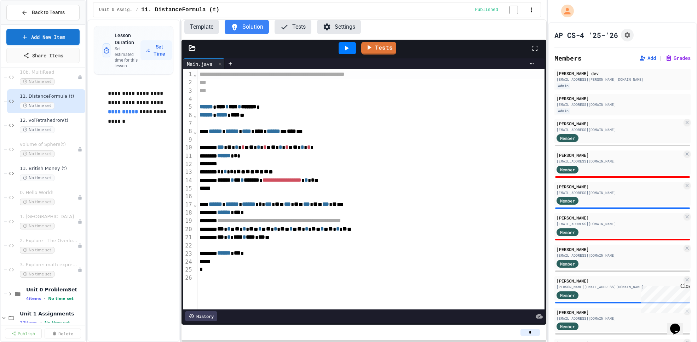
click at [293, 29] on button "Tests" at bounding box center [293, 27] width 37 height 14
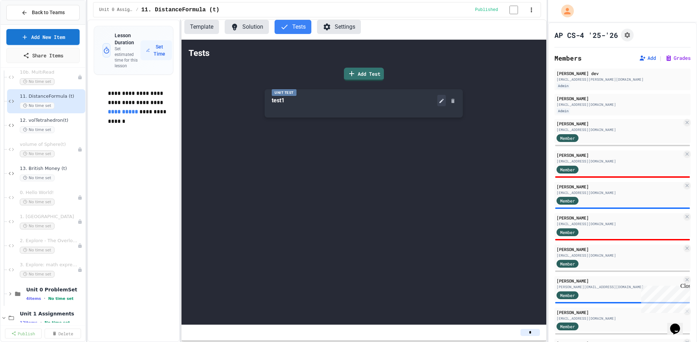
click at [441, 102] on icon at bounding box center [442, 101] width 6 height 6
drag, startPoint x: 335, startPoint y: 213, endPoint x: 272, endPoint y: 162, distance: 80.8
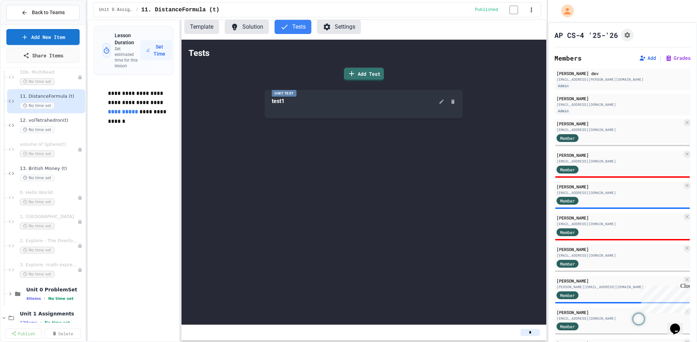
scroll to position [0, 0]
drag, startPoint x: 344, startPoint y: 168, endPoint x: 265, endPoint y: 171, distance: 78.6
drag, startPoint x: 336, startPoint y: 185, endPoint x: 265, endPoint y: 187, distance: 70.8
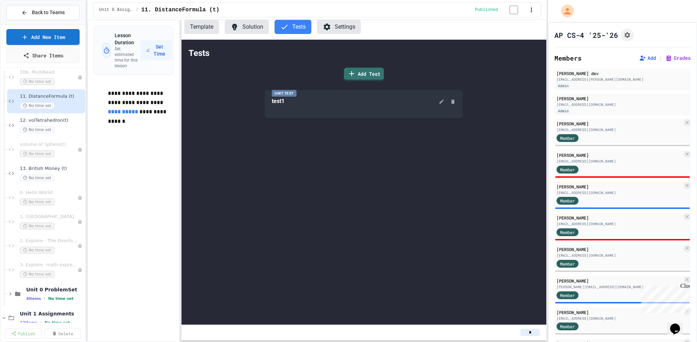
drag, startPoint x: 279, startPoint y: 222, endPoint x: 261, endPoint y: 223, distance: 17.4
drag, startPoint x: 290, startPoint y: 204, endPoint x: 258, endPoint y: 205, distance: 31.9
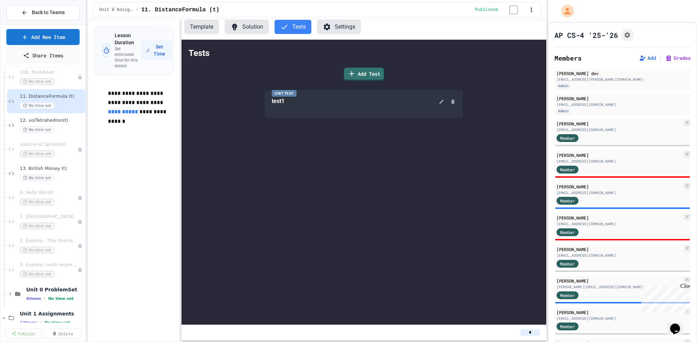
click at [251, 32] on button "Solution" at bounding box center [247, 27] width 44 height 14
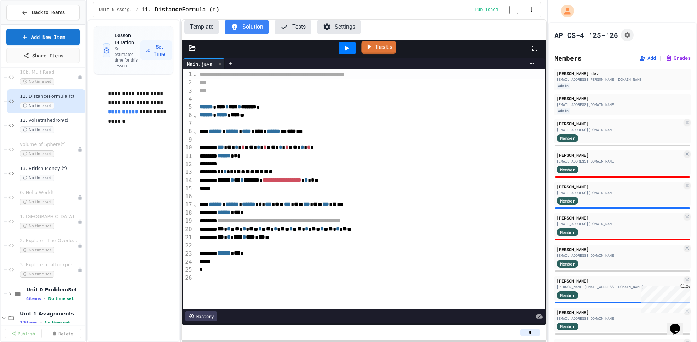
click at [379, 51] on link "Tests" at bounding box center [379, 47] width 35 height 13
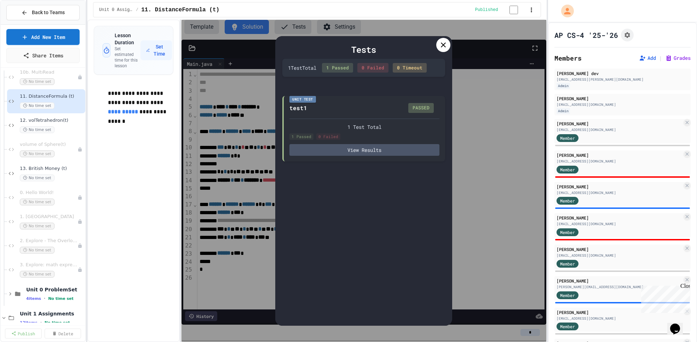
click at [443, 46] on icon at bounding box center [443, 44] width 5 height 5
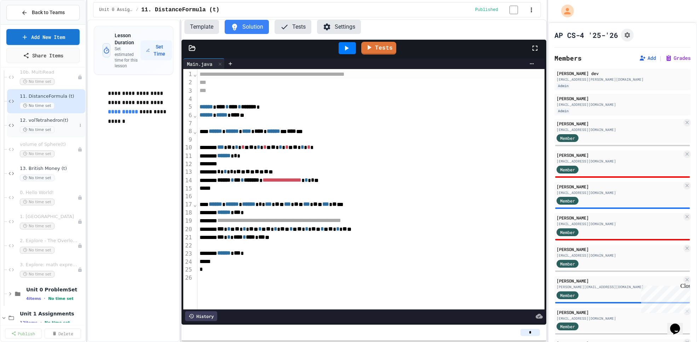
click at [66, 130] on div "No time set" at bounding box center [48, 129] width 57 height 7
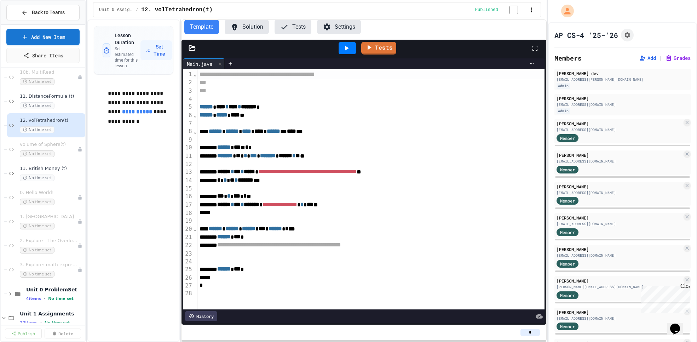
click at [253, 28] on button "Solution" at bounding box center [247, 27] width 44 height 14
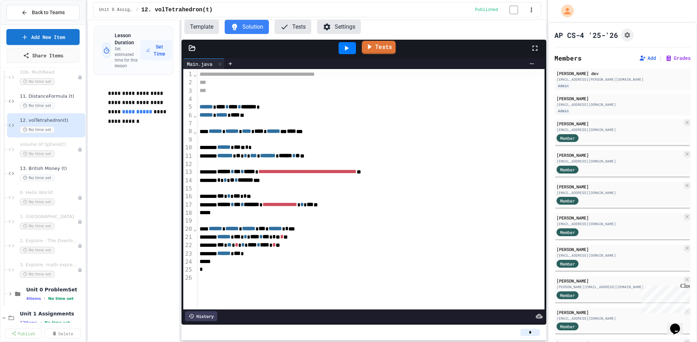
click at [379, 51] on link "Tests" at bounding box center [379, 47] width 34 height 13
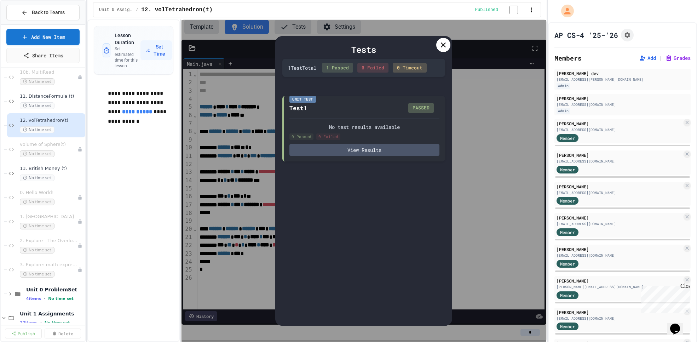
click at [439, 45] on icon at bounding box center [443, 45] width 8 height 8
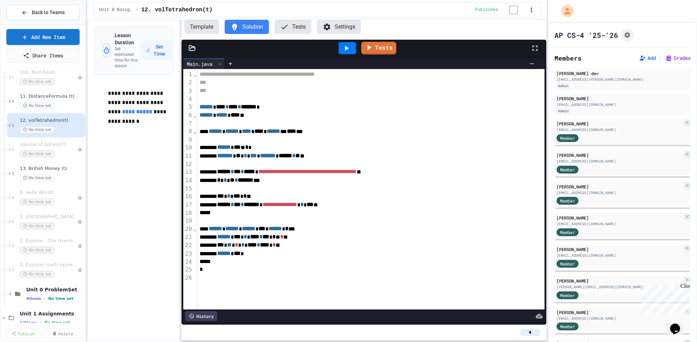
click at [297, 27] on button "Tests" at bounding box center [293, 27] width 37 height 14
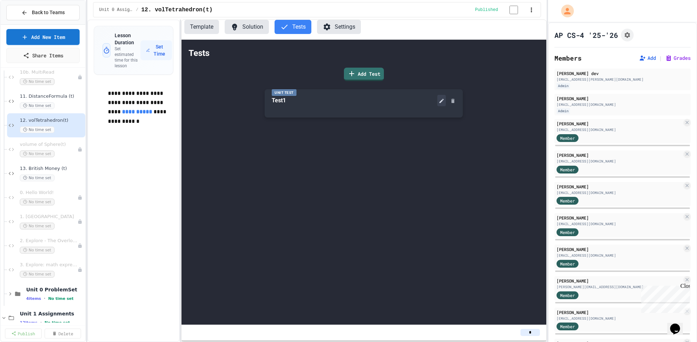
click at [440, 103] on icon at bounding box center [442, 101] width 4 height 4
copy div "**********"
click at [256, 29] on button "Solution" at bounding box center [247, 27] width 44 height 14
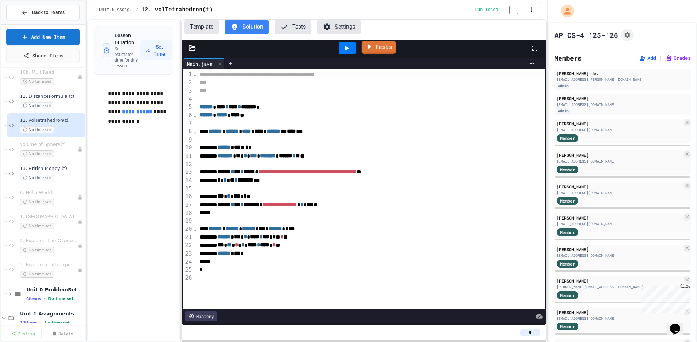
click at [385, 50] on link "Tests" at bounding box center [379, 47] width 34 height 13
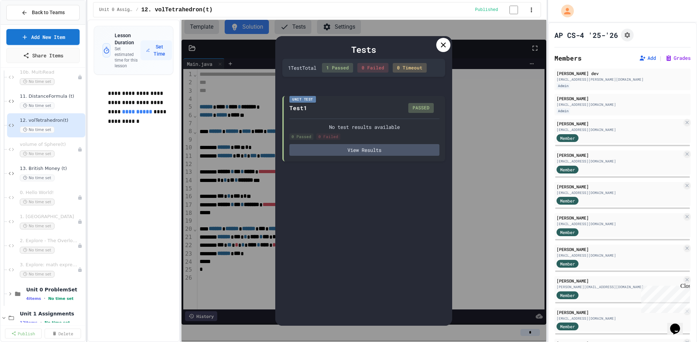
click at [444, 44] on icon at bounding box center [443, 45] width 8 height 8
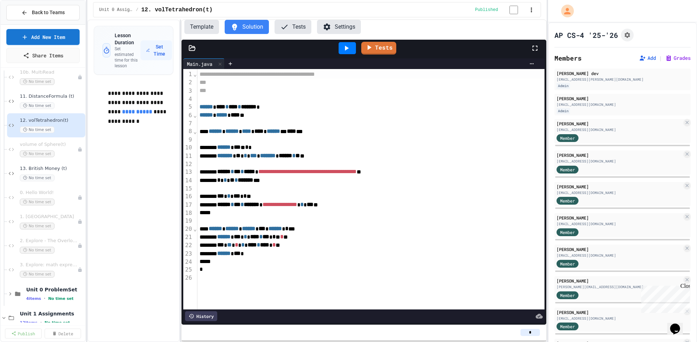
click at [301, 25] on button "Tests" at bounding box center [293, 27] width 37 height 14
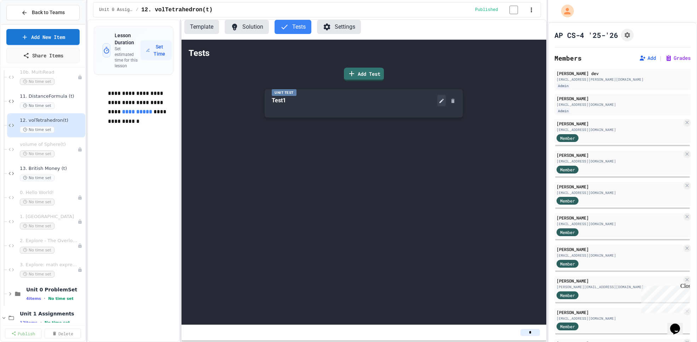
click at [442, 104] on icon at bounding box center [442, 101] width 6 height 6
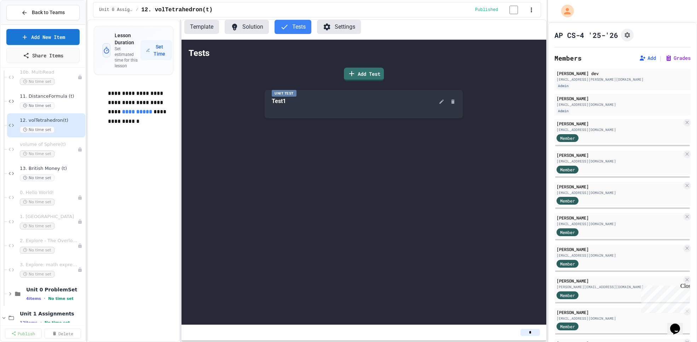
click at [253, 28] on button "Solution" at bounding box center [247, 27] width 44 height 14
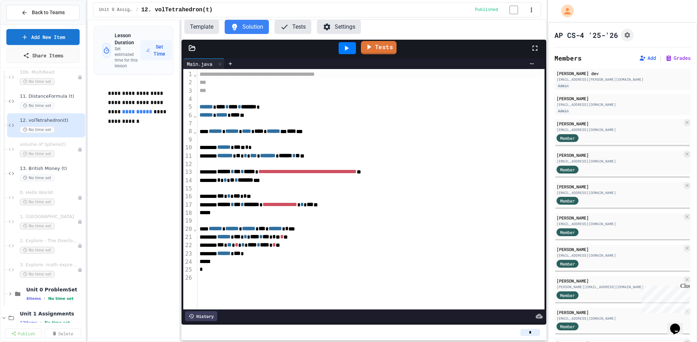
click at [381, 50] on link "Tests" at bounding box center [379, 47] width 36 height 13
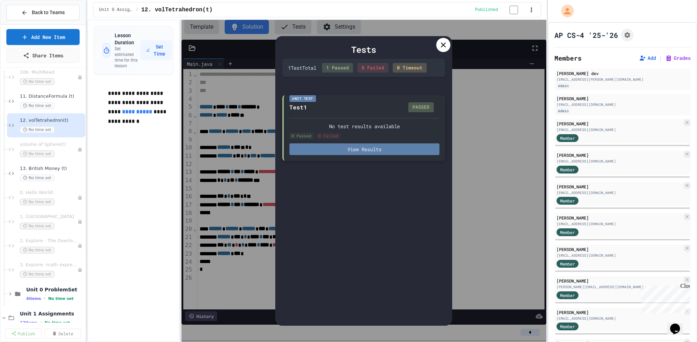
click at [364, 149] on button "View Results" at bounding box center [365, 149] width 150 height 12
click at [445, 48] on icon at bounding box center [443, 45] width 8 height 8
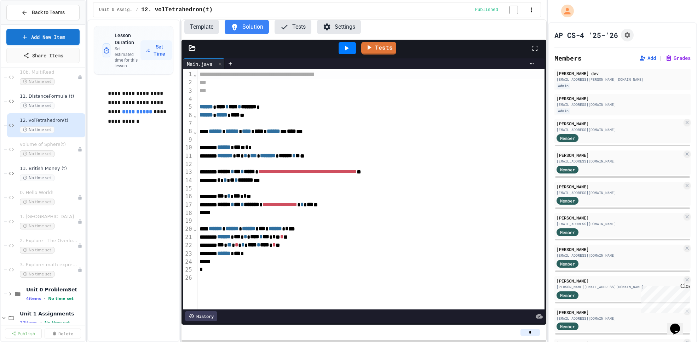
click at [293, 30] on button "Tests" at bounding box center [293, 27] width 37 height 14
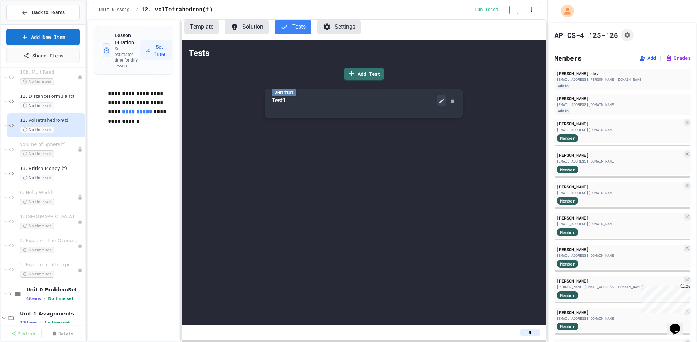
click at [441, 100] on icon at bounding box center [442, 101] width 6 height 6
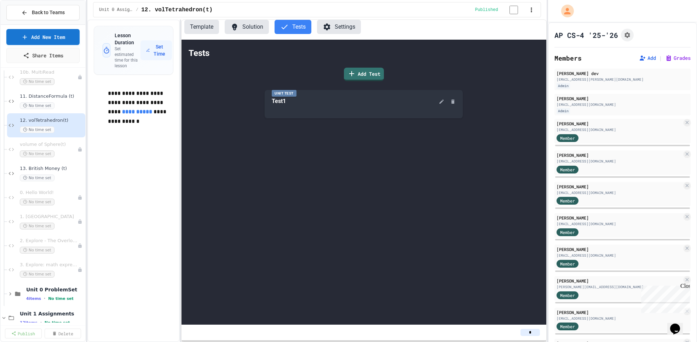
click at [442, 102] on icon at bounding box center [442, 101] width 4 height 4
click at [359, 74] on link "Add Test" at bounding box center [364, 74] width 41 height 14
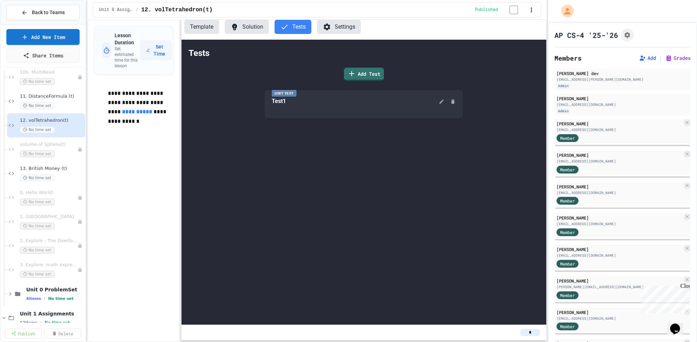
click at [350, 181] on body "**********" at bounding box center [348, 171] width 697 height 342
type input "****"
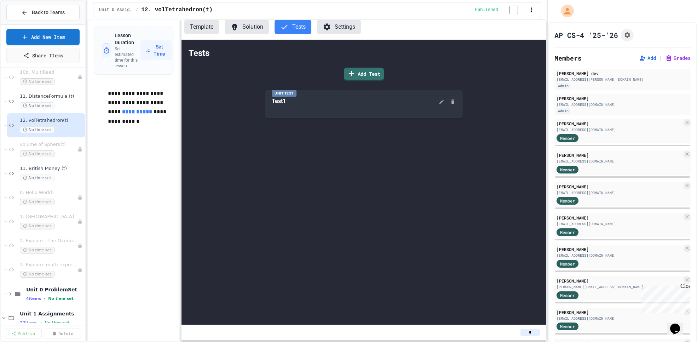
type input "*****"
click at [334, 199] on body "**********" at bounding box center [348, 171] width 697 height 342
type input "******"
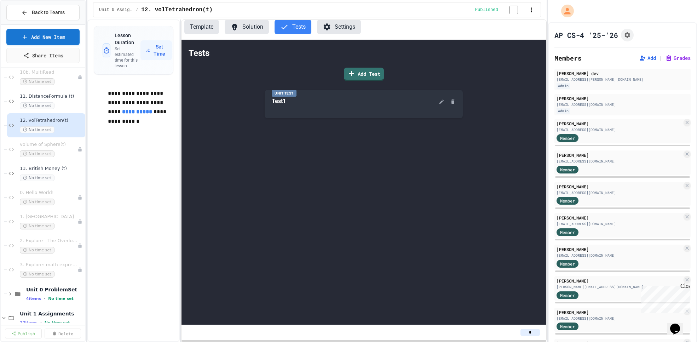
type input "*****"
drag, startPoint x: 281, startPoint y: 169, endPoint x: 286, endPoint y: 192, distance: 23.5
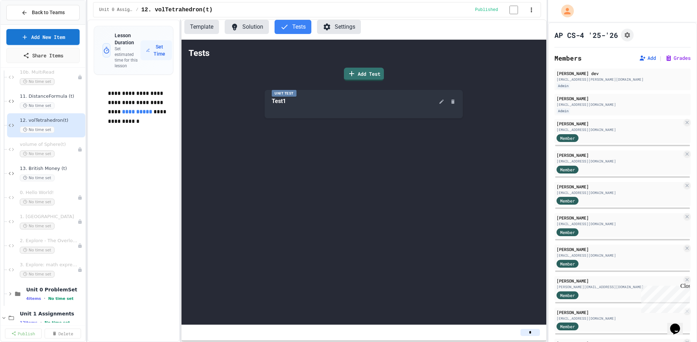
drag, startPoint x: 288, startPoint y: 177, endPoint x: 347, endPoint y: 177, distance: 59.1
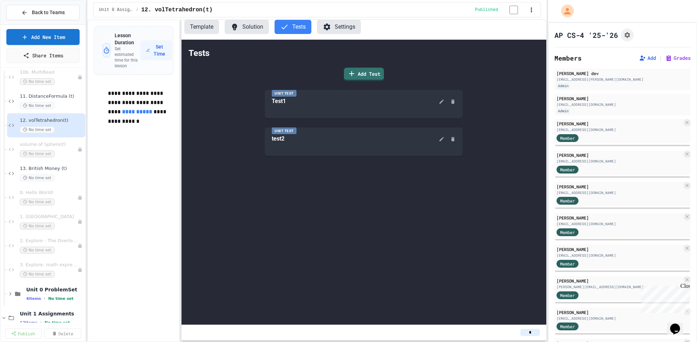
click at [250, 28] on button "Solution" at bounding box center [247, 27] width 44 height 14
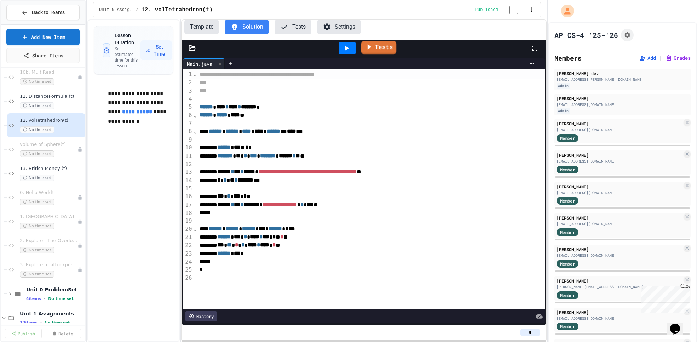
click at [378, 53] on link "Tests" at bounding box center [378, 47] width 35 height 13
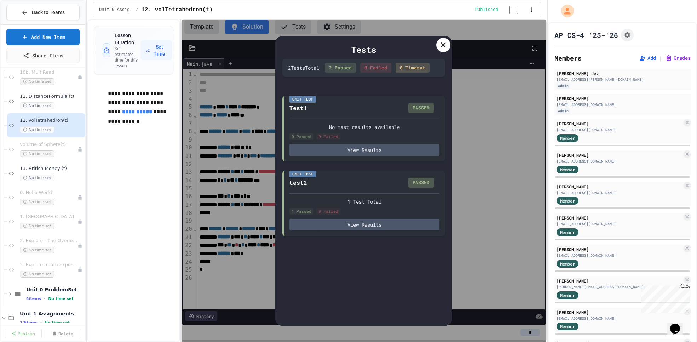
click at [444, 48] on icon at bounding box center [443, 45] width 8 height 8
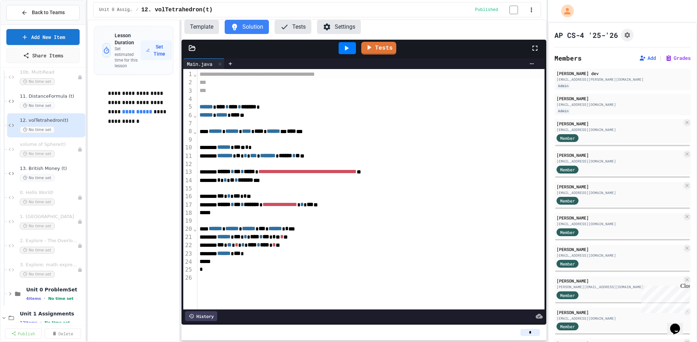
click at [295, 26] on button "Tests" at bounding box center [293, 27] width 37 height 14
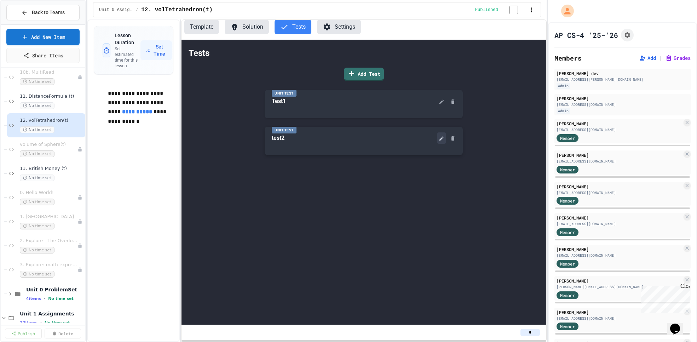
click at [440, 140] on icon at bounding box center [442, 139] width 6 height 6
drag, startPoint x: 290, startPoint y: 208, endPoint x: 277, endPoint y: 155, distance: 54.3
drag, startPoint x: 430, startPoint y: 82, endPoint x: 490, endPoint y: 53, distance: 67.1
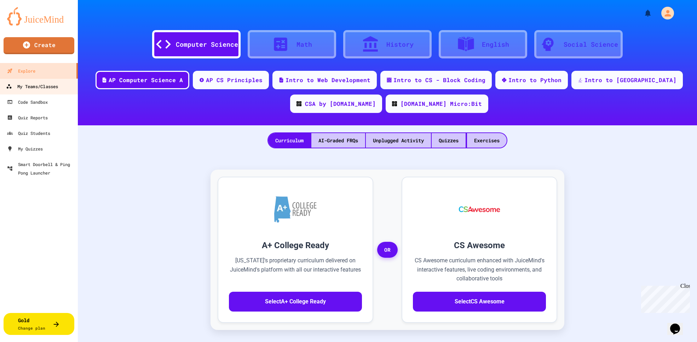
click at [38, 85] on div "My Teams/Classes" at bounding box center [32, 86] width 52 height 9
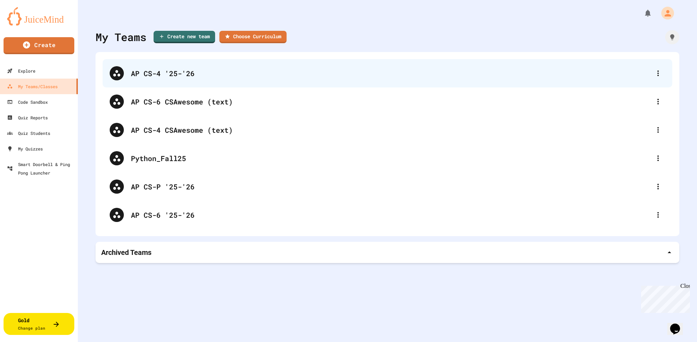
click at [165, 75] on div "AP CS-4 '25-'26" at bounding box center [391, 73] width 520 height 11
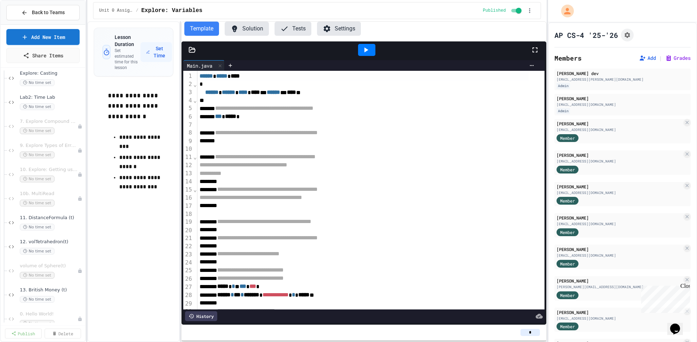
scroll to position [132, 0]
click at [63, 244] on div "No time set" at bounding box center [48, 247] width 57 height 7
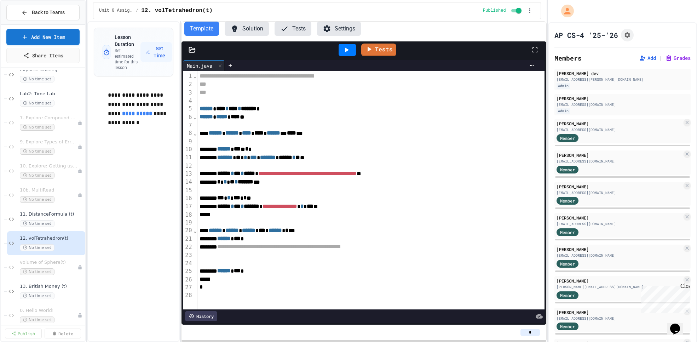
click at [300, 28] on button "Tests" at bounding box center [293, 29] width 37 height 14
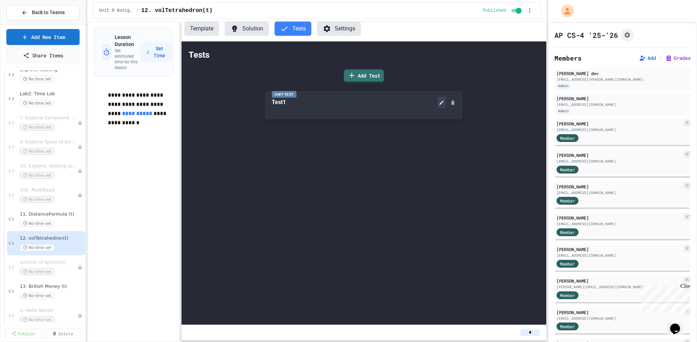
click at [440, 104] on icon at bounding box center [442, 103] width 4 height 4
drag, startPoint x: 270, startPoint y: 282, endPoint x: 181, endPoint y: 220, distance: 108.9
copy div "**********"
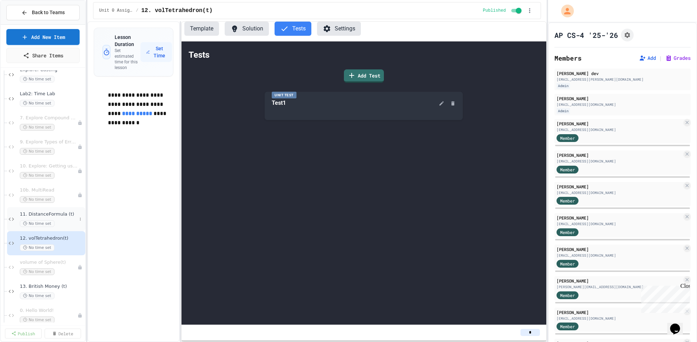
click at [64, 223] on div "No time set" at bounding box center [48, 223] width 57 height 7
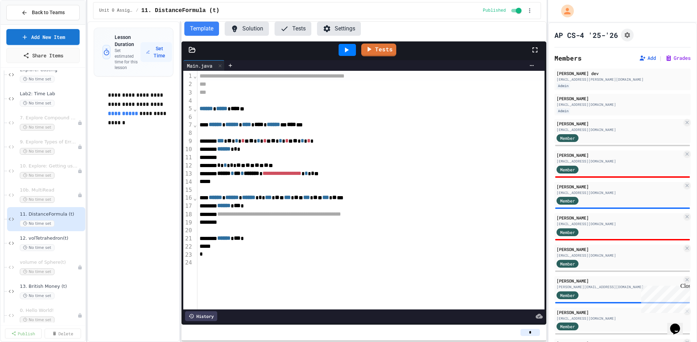
click at [298, 31] on button "Tests" at bounding box center [293, 29] width 37 height 14
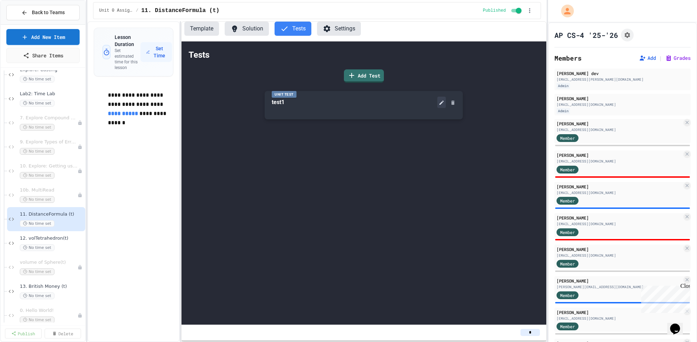
click at [440, 103] on icon at bounding box center [442, 103] width 6 height 6
drag, startPoint x: 296, startPoint y: 181, endPoint x: 376, endPoint y: 195, distance: 80.8
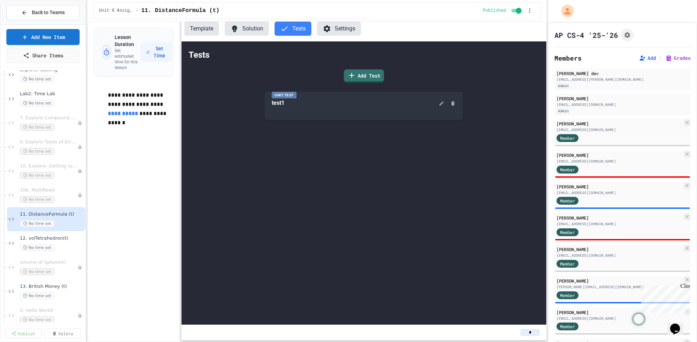
copy div "**********"
click at [57, 15] on span "Back to Teams" at bounding box center [48, 12] width 33 height 7
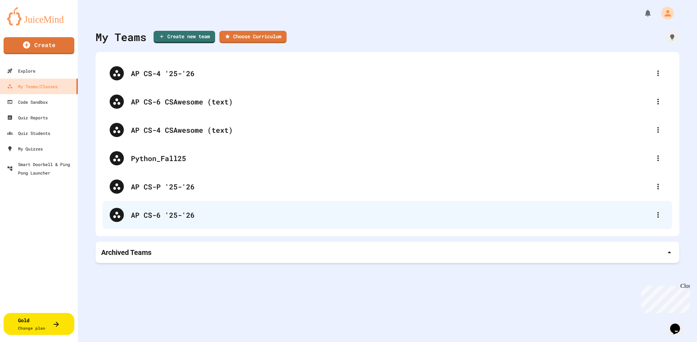
click at [162, 214] on div "AP CS-6 '25-'26" at bounding box center [391, 215] width 520 height 11
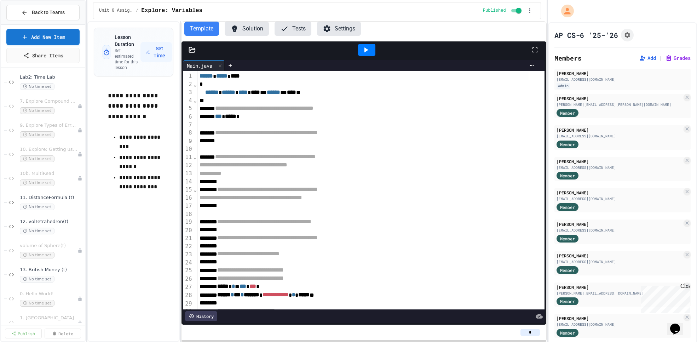
scroll to position [175, 0]
click at [60, 226] on div "No time set" at bounding box center [48, 229] width 57 height 7
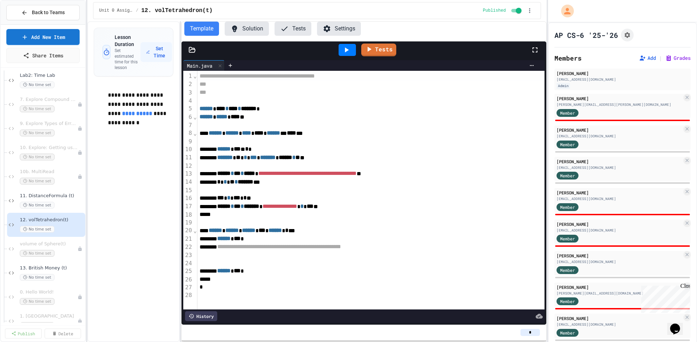
click at [252, 32] on button "Solution" at bounding box center [247, 29] width 44 height 14
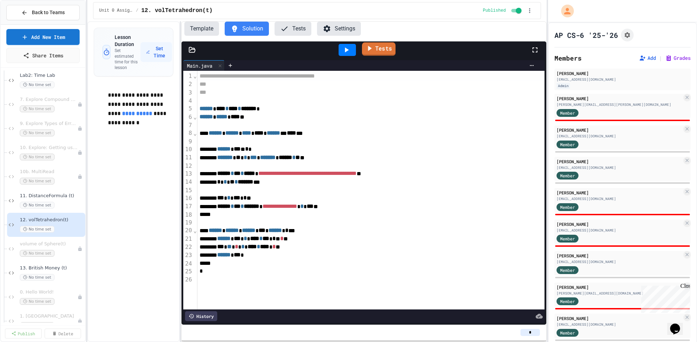
click at [384, 47] on link "Tests" at bounding box center [379, 48] width 34 height 13
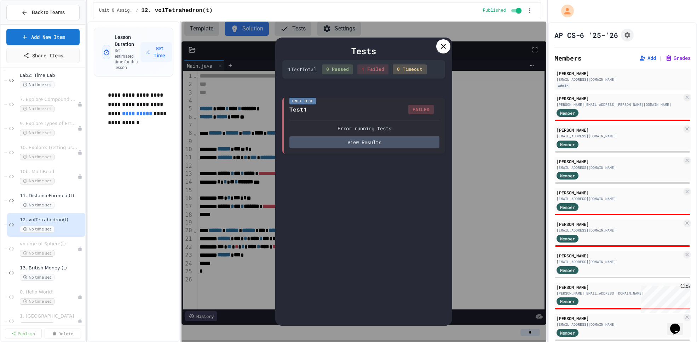
click at [444, 44] on icon at bounding box center [443, 46] width 8 height 8
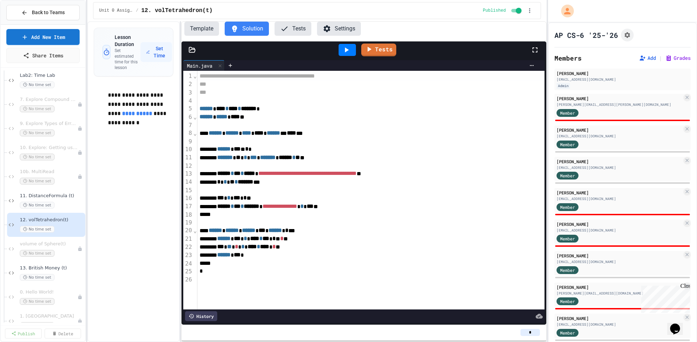
click at [300, 29] on button "Tests" at bounding box center [293, 29] width 37 height 14
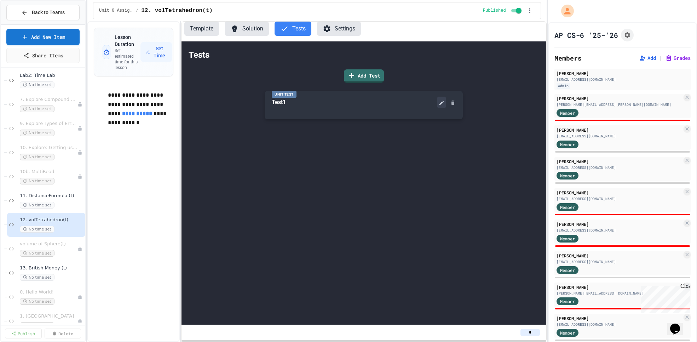
click at [441, 102] on icon at bounding box center [442, 103] width 6 height 6
click at [63, 204] on div "No time set" at bounding box center [48, 205] width 57 height 7
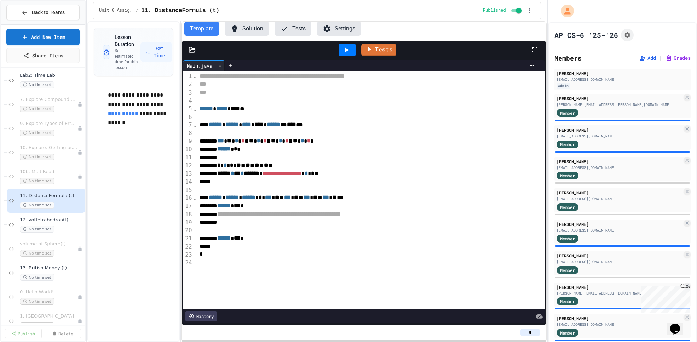
click at [291, 32] on button "Tests" at bounding box center [293, 29] width 37 height 14
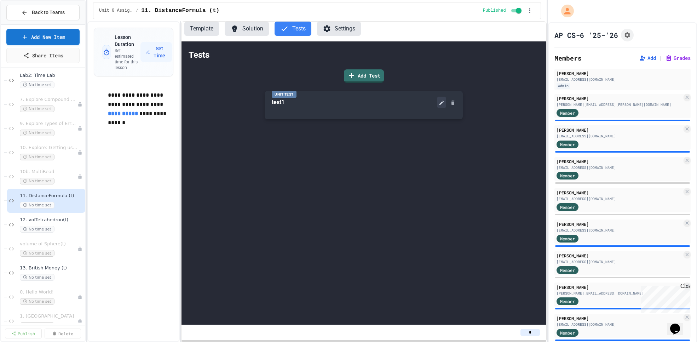
click at [443, 106] on button at bounding box center [441, 102] width 8 height 11
drag, startPoint x: 374, startPoint y: 210, endPoint x: 268, endPoint y: 179, distance: 111.2
drag, startPoint x: 305, startPoint y: 186, endPoint x: 265, endPoint y: 180, distance: 40.5
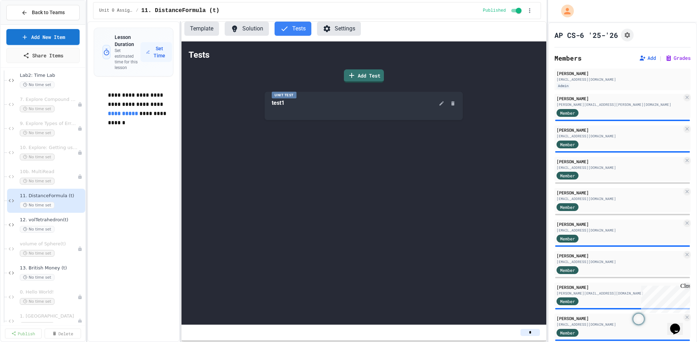
drag, startPoint x: 290, startPoint y: 196, endPoint x: 265, endPoint y: 195, distance: 24.8
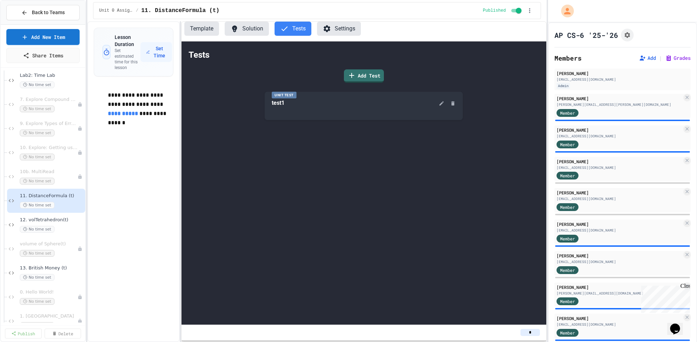
click at [247, 31] on button "Solution" at bounding box center [247, 29] width 44 height 14
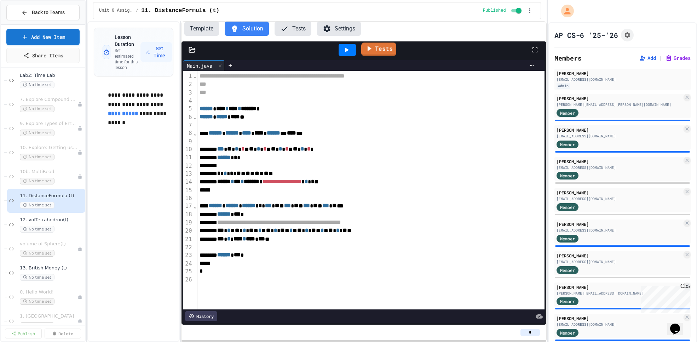
click at [380, 50] on link "Tests" at bounding box center [378, 48] width 35 height 13
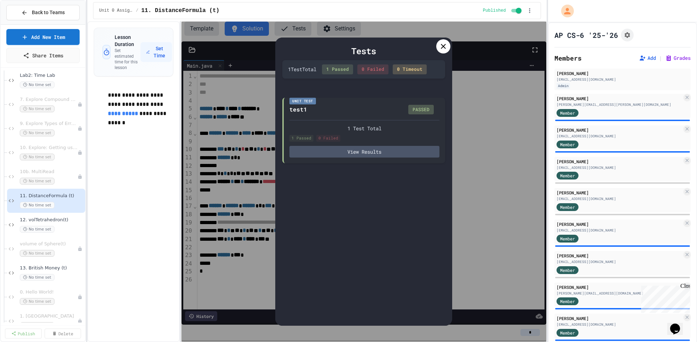
click at [444, 47] on icon at bounding box center [443, 46] width 5 height 5
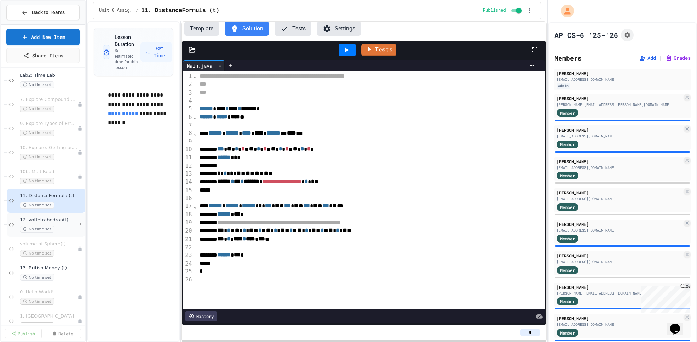
click at [63, 227] on div "No time set" at bounding box center [48, 229] width 57 height 7
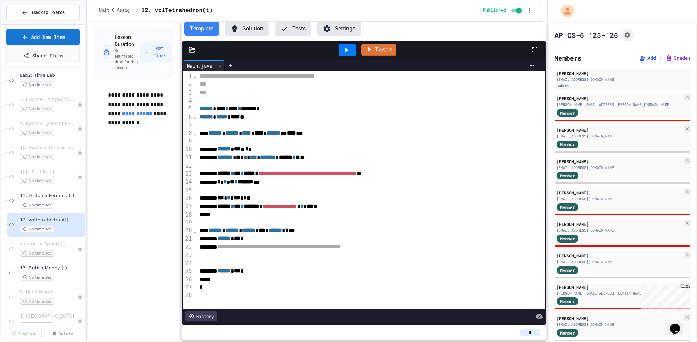
click at [252, 31] on button "Solution" at bounding box center [247, 29] width 44 height 14
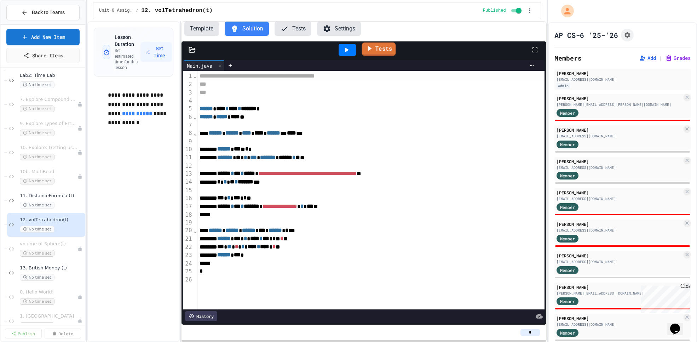
click at [378, 50] on link "Tests" at bounding box center [379, 48] width 34 height 13
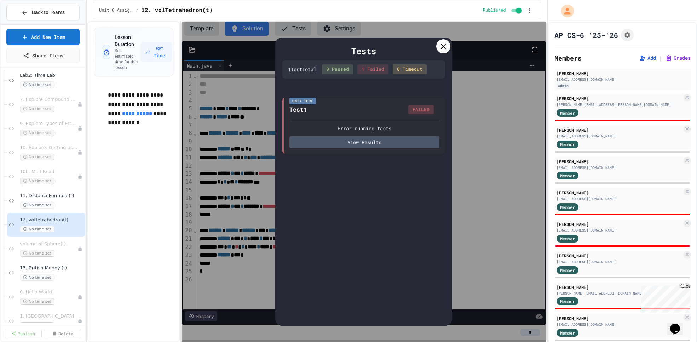
click at [442, 48] on icon at bounding box center [443, 46] width 5 height 5
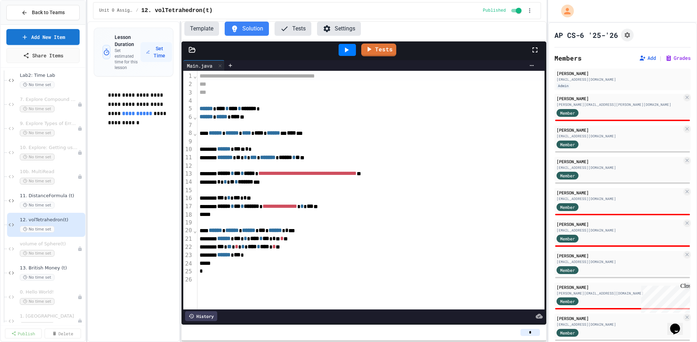
click at [301, 27] on button "Tests" at bounding box center [293, 29] width 37 height 14
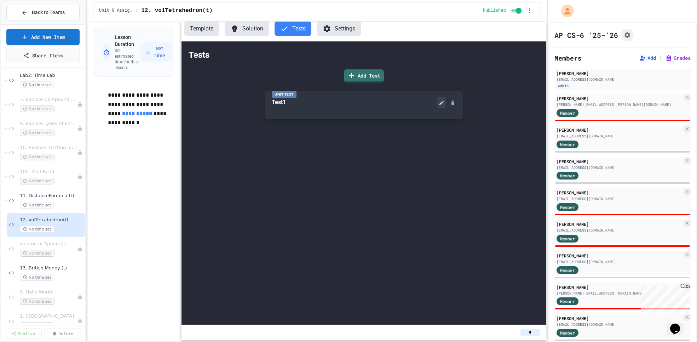
click at [439, 104] on icon at bounding box center [442, 103] width 6 height 6
drag, startPoint x: 399, startPoint y: 289, endPoint x: 191, endPoint y: 174, distance: 237.3
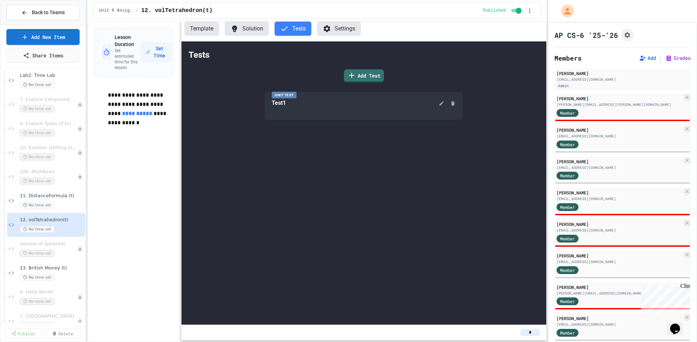
click at [249, 23] on button "Solution" at bounding box center [247, 29] width 44 height 14
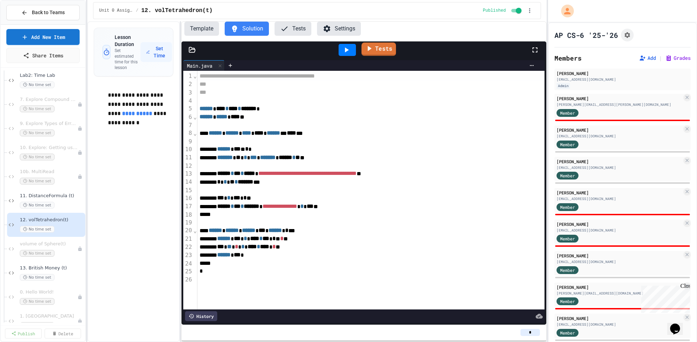
click at [376, 49] on link "Tests" at bounding box center [379, 48] width 35 height 13
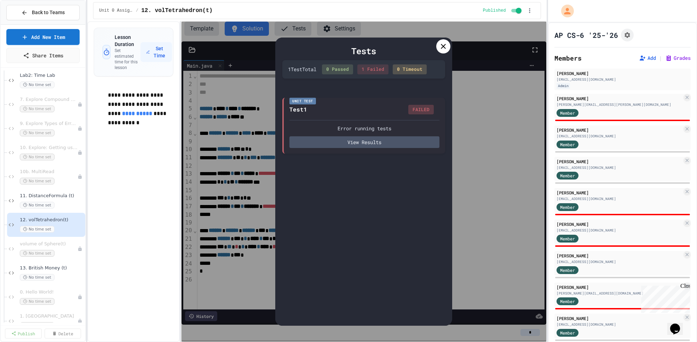
click at [442, 43] on icon at bounding box center [443, 46] width 8 height 8
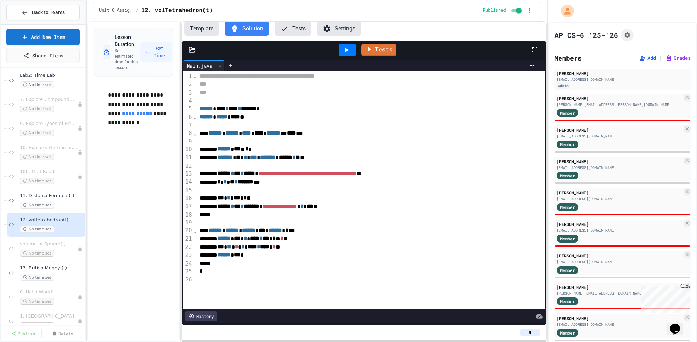
click at [292, 27] on button "Tests" at bounding box center [293, 29] width 37 height 14
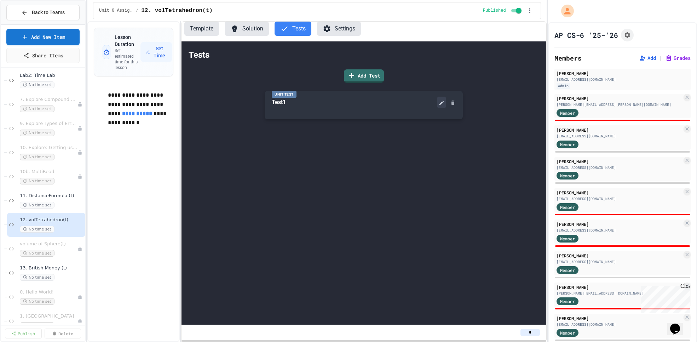
click at [440, 100] on icon at bounding box center [442, 103] width 6 height 6
type input "********"
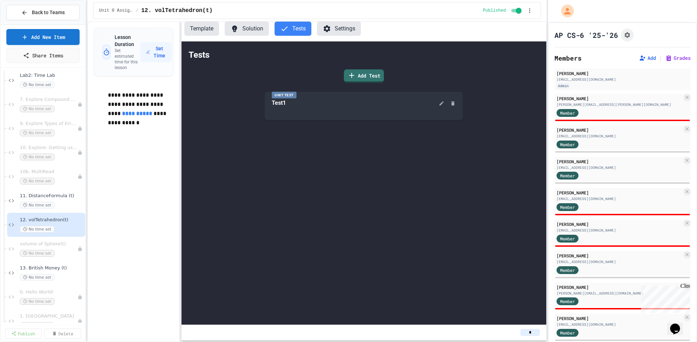
click at [245, 27] on button "Solution" at bounding box center [247, 29] width 44 height 14
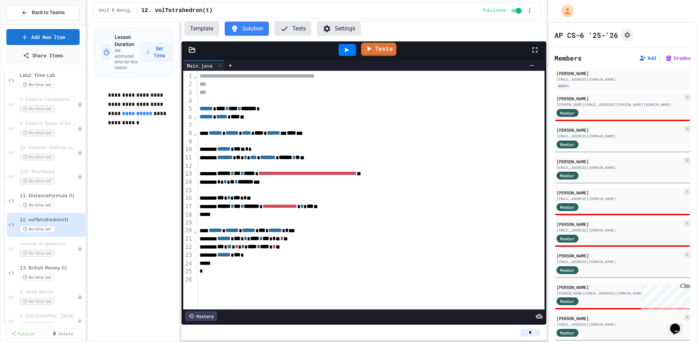
click at [382, 51] on link "Tests" at bounding box center [378, 48] width 35 height 13
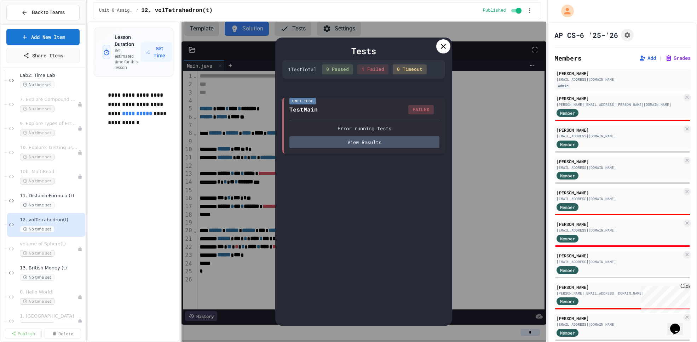
click at [445, 48] on icon at bounding box center [443, 46] width 5 height 5
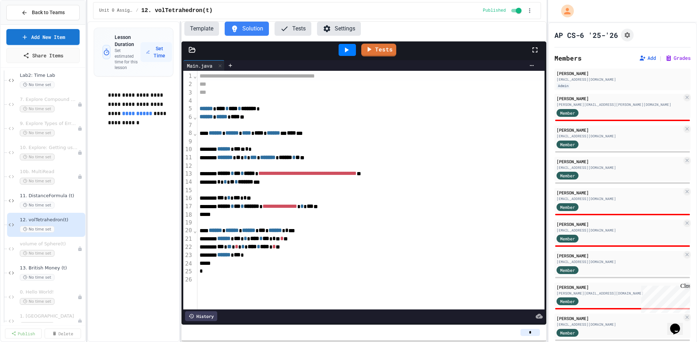
click at [299, 27] on button "Tests" at bounding box center [293, 29] width 37 height 14
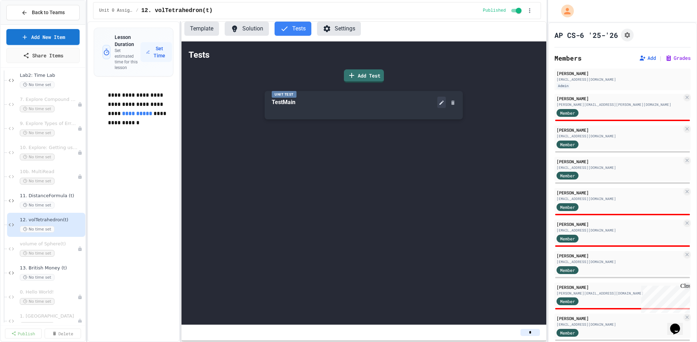
click at [441, 104] on icon at bounding box center [442, 103] width 4 height 4
type input "****"
drag, startPoint x: 234, startPoint y: 259, endPoint x: 337, endPoint y: 264, distance: 103.1
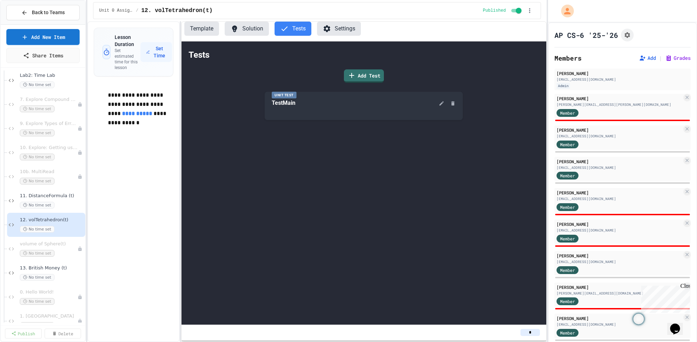
copy div "**********"
drag, startPoint x: 237, startPoint y: 259, endPoint x: 333, endPoint y: 262, distance: 96.0
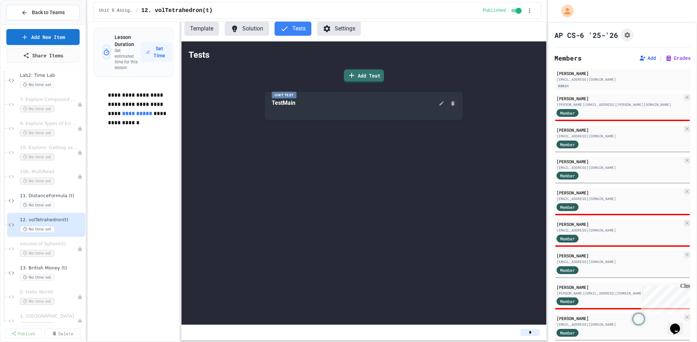
copy div "**********"
drag, startPoint x: 237, startPoint y: 268, endPoint x: 318, endPoint y: 265, distance: 80.7
copy div "*** **** ******"
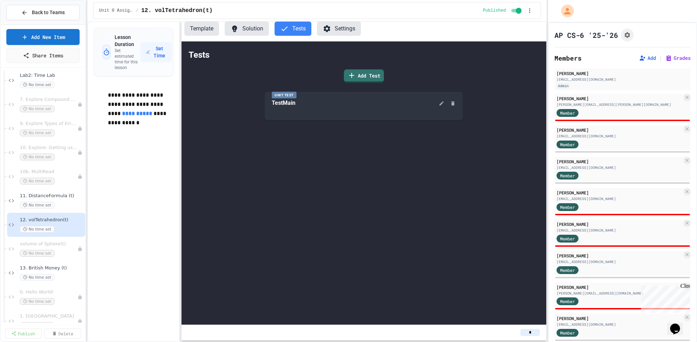
drag, startPoint x: 263, startPoint y: 280, endPoint x: 260, endPoint y: 127, distance: 152.2
click at [256, 28] on button "Solution" at bounding box center [247, 29] width 44 height 14
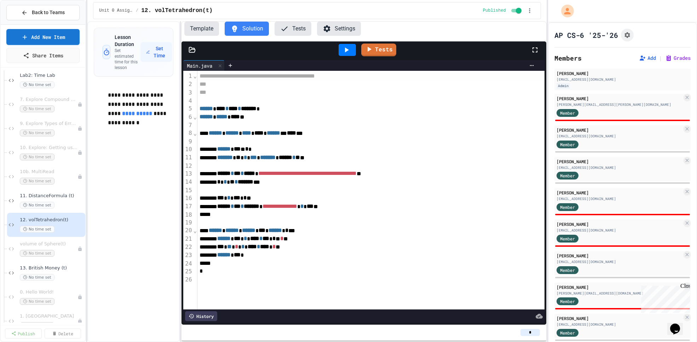
click at [298, 25] on button "Tests" at bounding box center [293, 29] width 37 height 14
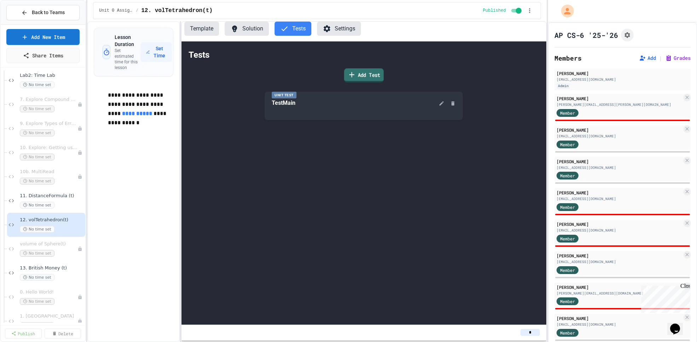
click at [355, 72] on icon at bounding box center [352, 74] width 8 height 9
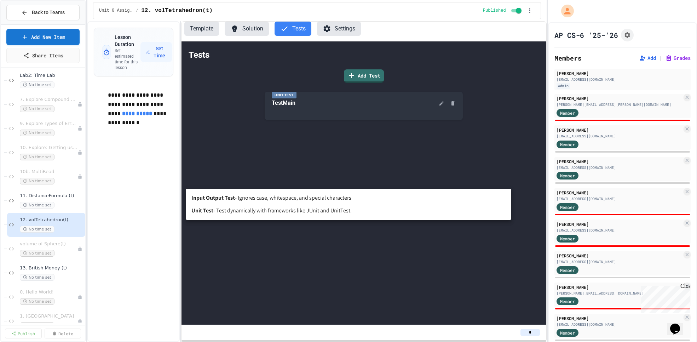
click at [218, 179] on body "**********" at bounding box center [348, 171] width 697 height 342
click at [202, 212] on b "Unit Test" at bounding box center [202, 210] width 22 height 8
type input "****"
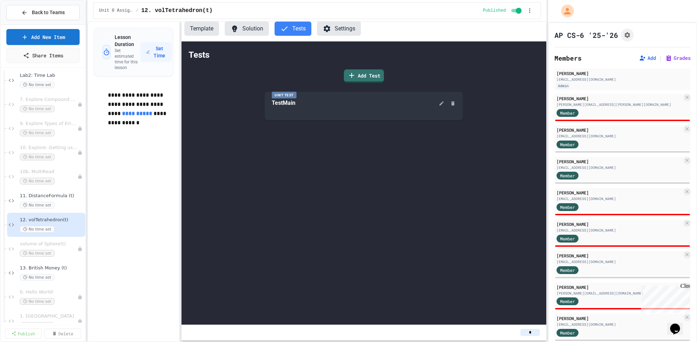
type input "*****"
click at [349, 196] on body "**********" at bounding box center [348, 171] width 697 height 342
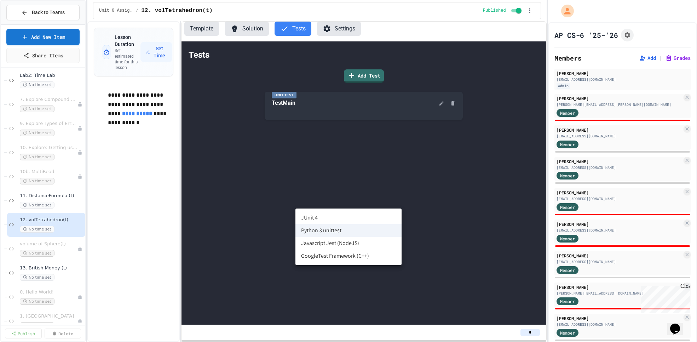
click at [316, 216] on li "JUnit 4" at bounding box center [349, 217] width 106 height 13
type input "******"
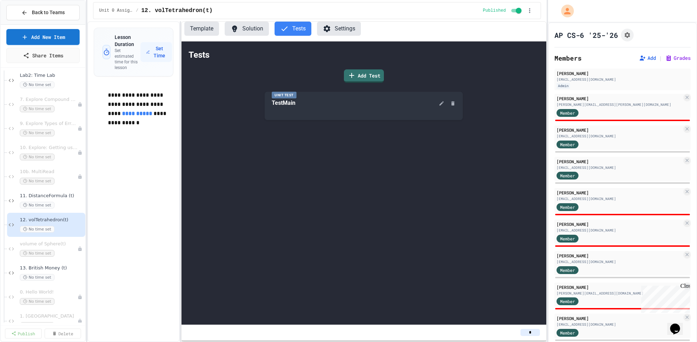
type input "*****"
drag, startPoint x: 288, startPoint y: 177, endPoint x: 348, endPoint y: 174, distance: 60.2
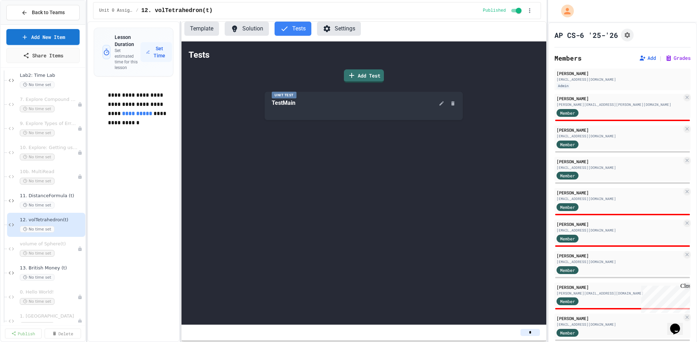
drag, startPoint x: 311, startPoint y: 175, endPoint x: 274, endPoint y: 171, distance: 37.4
drag, startPoint x: 359, startPoint y: 185, endPoint x: 275, endPoint y: 176, distance: 84.0
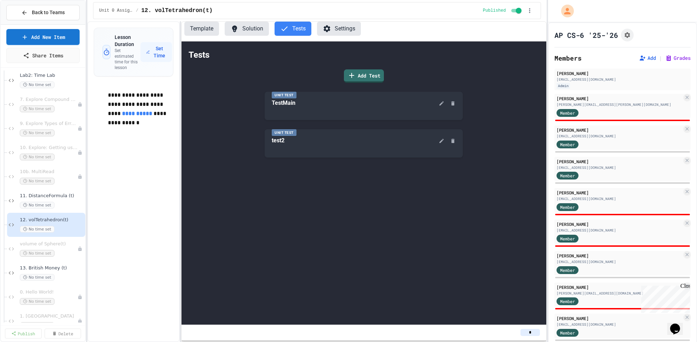
click at [252, 29] on button "Solution" at bounding box center [247, 29] width 44 height 14
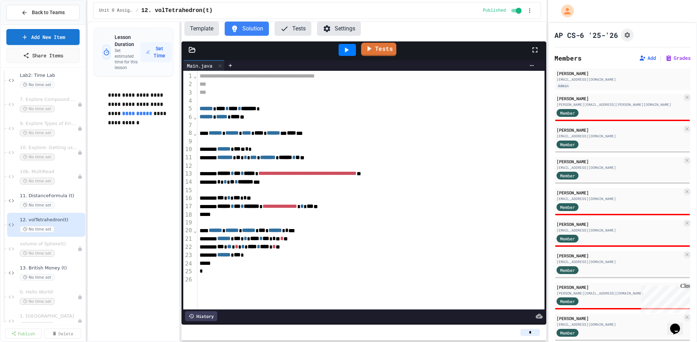
click at [385, 48] on link "Tests" at bounding box center [378, 48] width 35 height 13
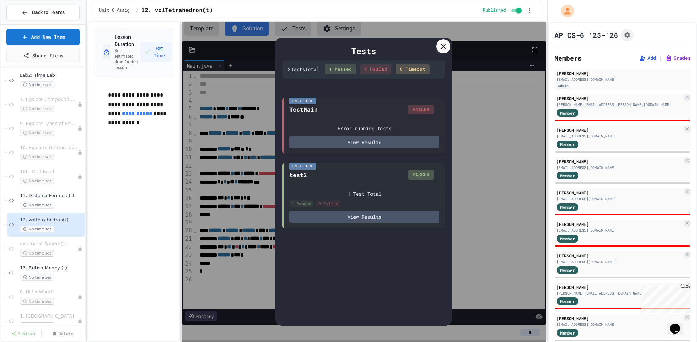
click at [446, 46] on icon at bounding box center [443, 46] width 8 height 8
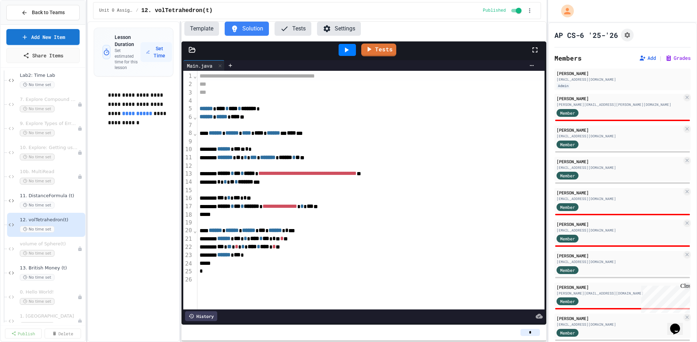
click at [301, 29] on button "Tests" at bounding box center [293, 29] width 37 height 14
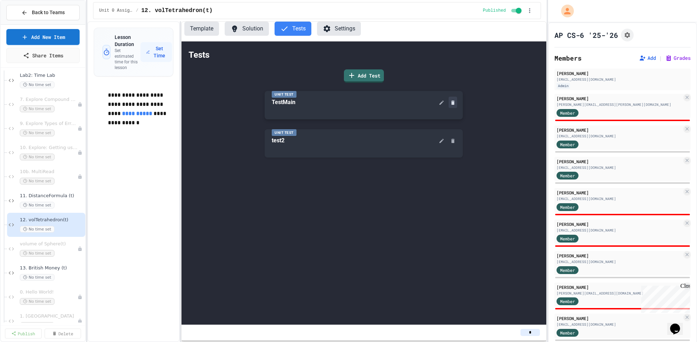
click at [454, 103] on icon at bounding box center [453, 103] width 3 height 4
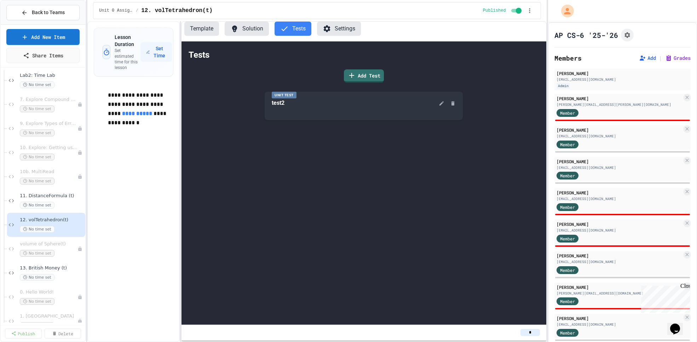
click at [251, 30] on button "Solution" at bounding box center [247, 29] width 44 height 14
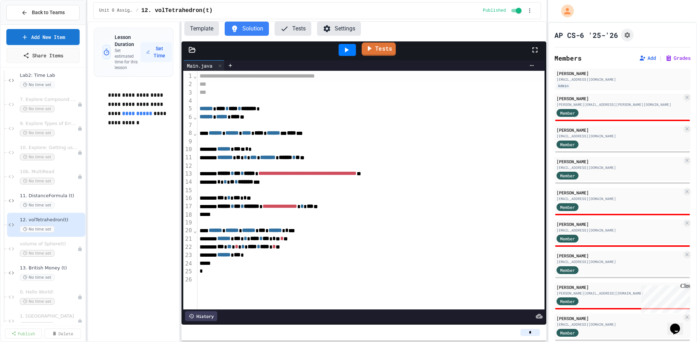
click at [386, 51] on link "Tests" at bounding box center [379, 48] width 34 height 13
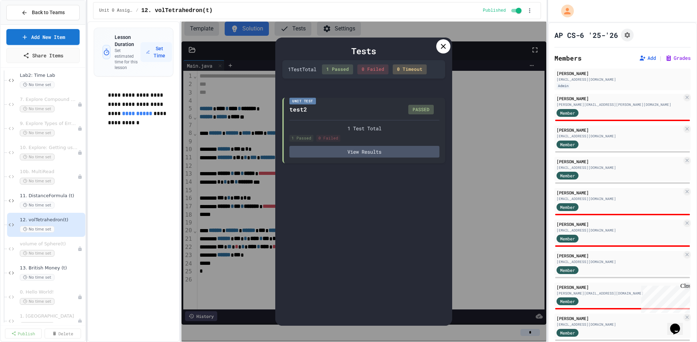
click at [444, 47] on icon at bounding box center [443, 46] width 5 height 5
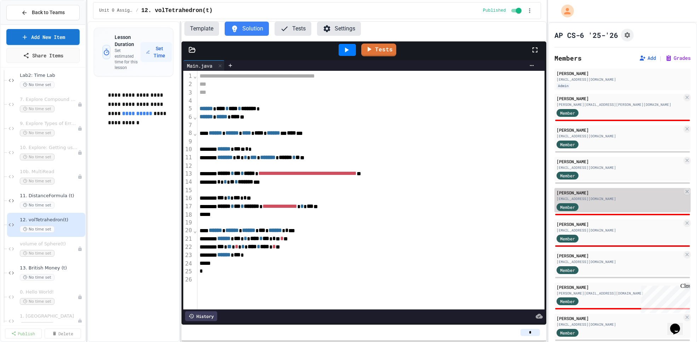
click at [614, 199] on div "[EMAIL_ADDRESS][DOMAIN_NAME]" at bounding box center [620, 198] width 126 height 5
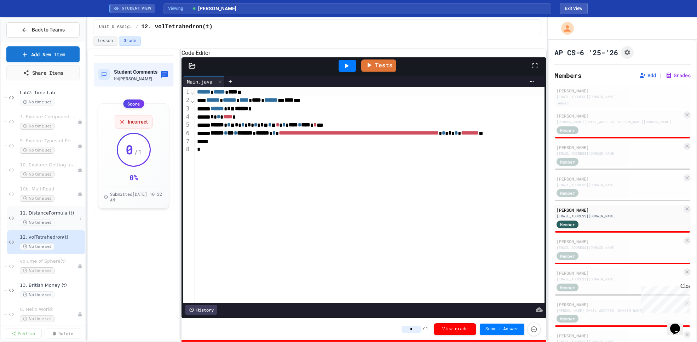
click at [59, 219] on div "No time set" at bounding box center [48, 222] width 57 height 7
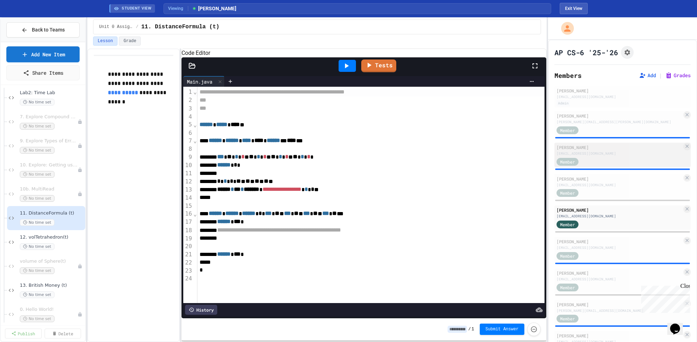
click at [618, 156] on div "Anwitha Alluri allurianwitha2008@gmail.com Member" at bounding box center [623, 155] width 136 height 24
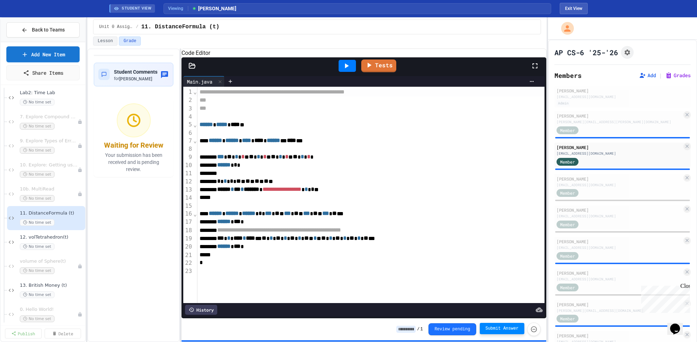
click at [500, 329] on span "Submit Answer" at bounding box center [502, 329] width 33 height 6
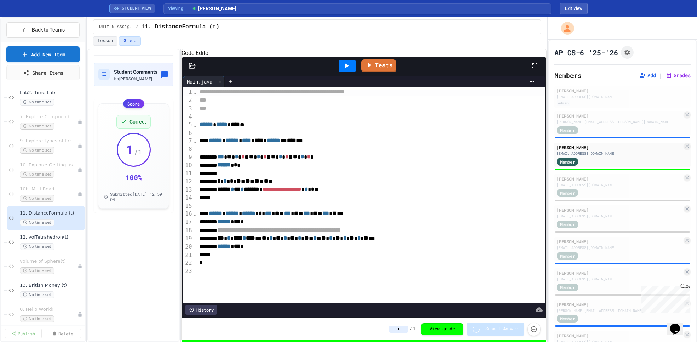
type input "*"
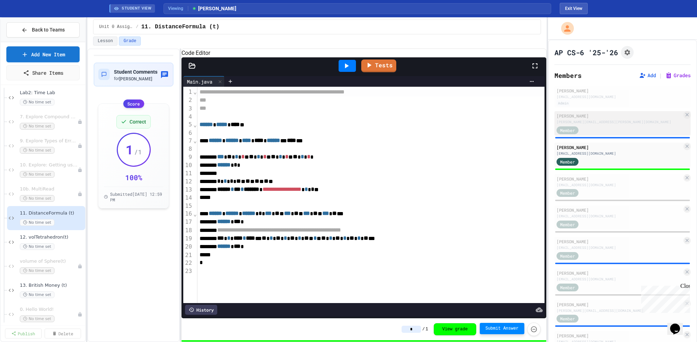
click at [598, 128] on div "Member" at bounding box center [620, 129] width 126 height 9
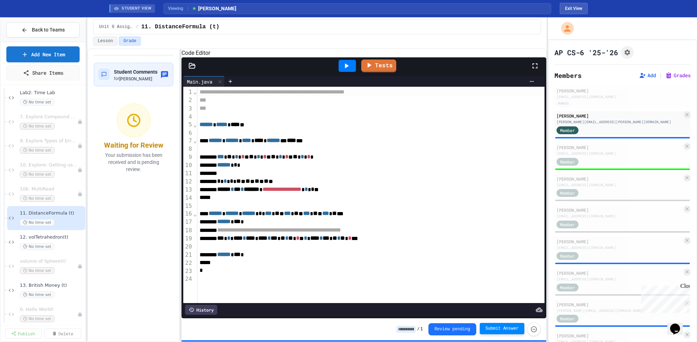
click at [504, 328] on span "Submit Answer" at bounding box center [502, 329] width 33 height 6
type input "*"
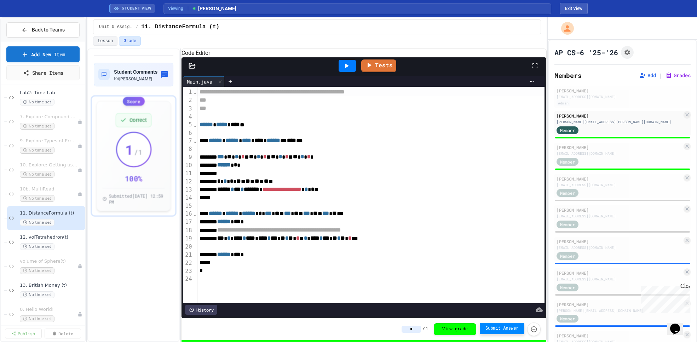
click at [612, 250] on div "[EMAIL_ADDRESS][DOMAIN_NAME]" at bounding box center [620, 247] width 126 height 5
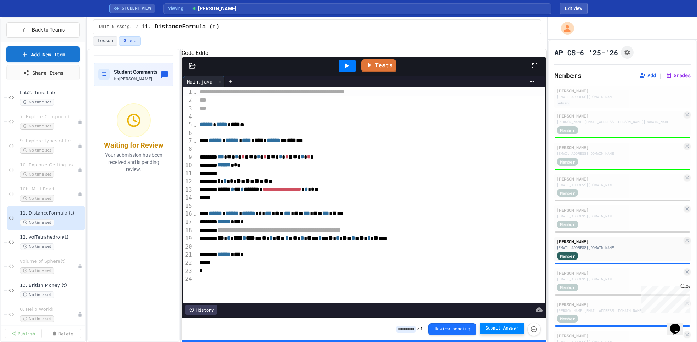
click at [492, 329] on span "Submit Answer" at bounding box center [502, 329] width 33 height 6
type input "*"
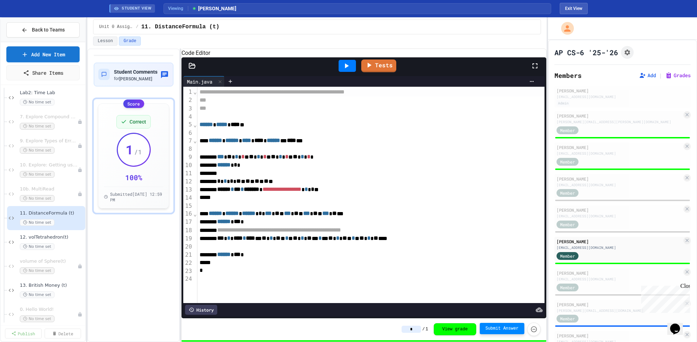
click at [599, 316] on div "Member" at bounding box center [620, 318] width 126 height 9
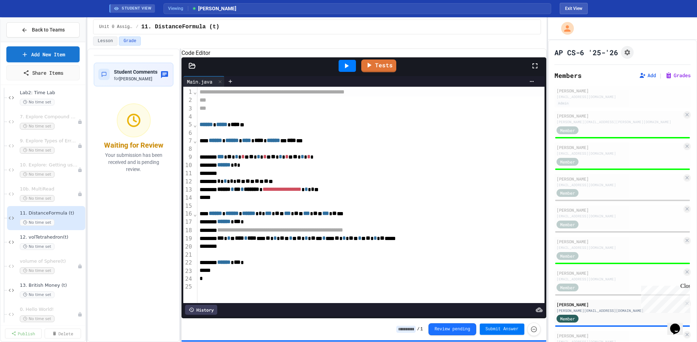
click at [496, 329] on span "Submit Answer" at bounding box center [502, 329] width 33 height 6
type input "*"
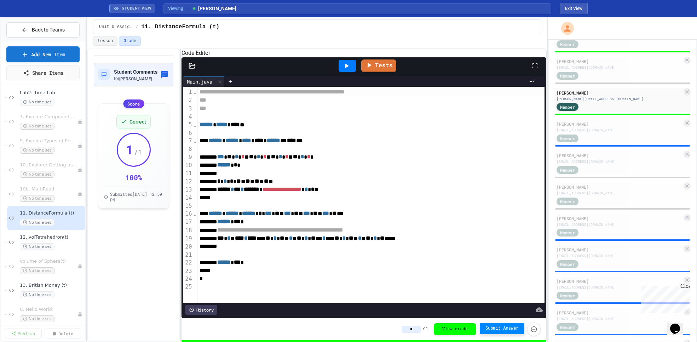
scroll to position [221, 0]
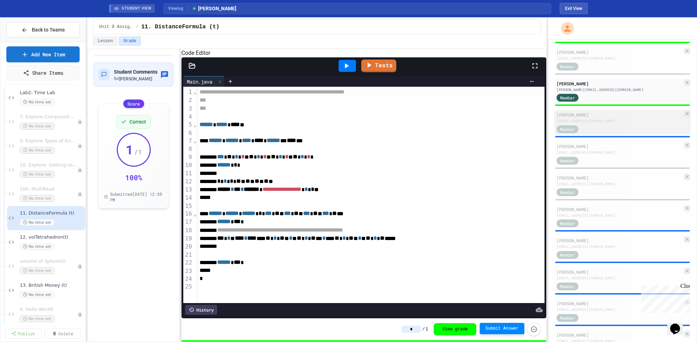
click at [595, 127] on div "Member" at bounding box center [620, 128] width 126 height 9
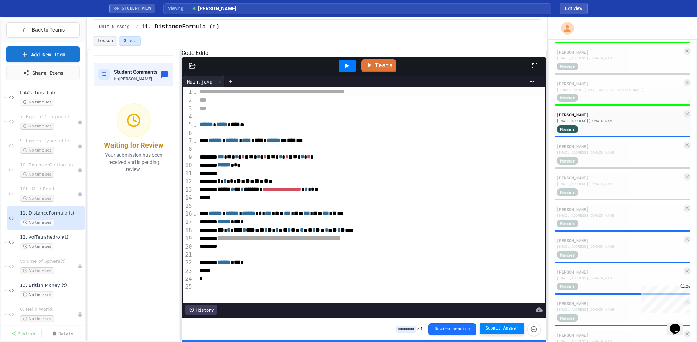
click at [496, 330] on span "Submit Answer" at bounding box center [502, 329] width 33 height 6
type input "*"
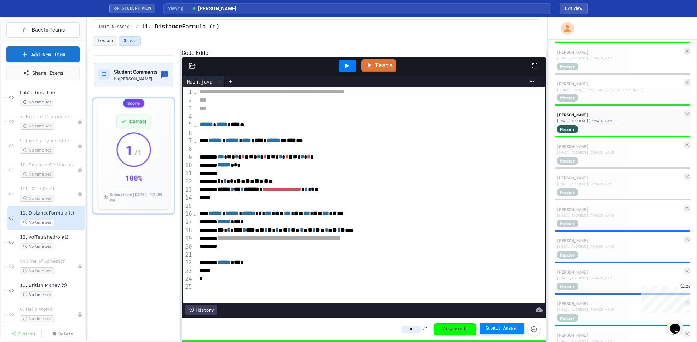
click at [593, 314] on div "Member" at bounding box center [620, 317] width 126 height 9
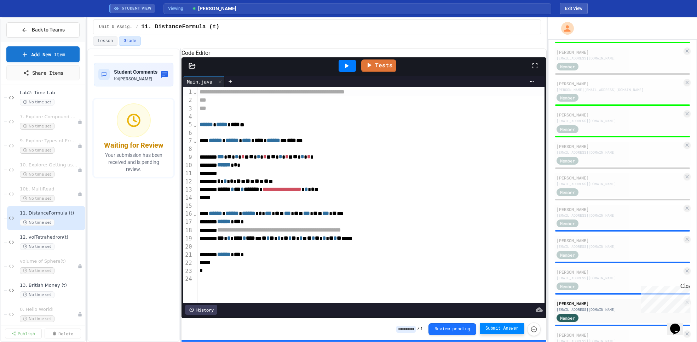
click at [502, 329] on span "Submit Answer" at bounding box center [502, 329] width 33 height 6
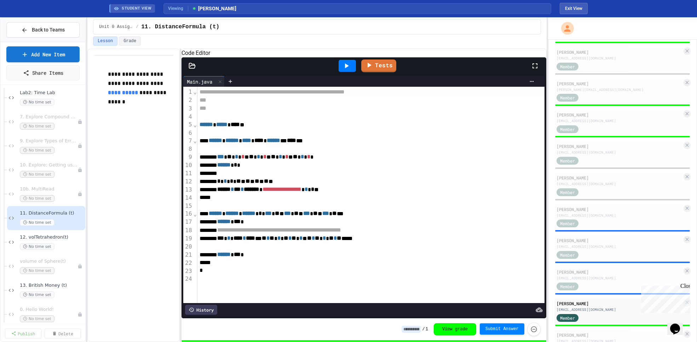
type input "*"
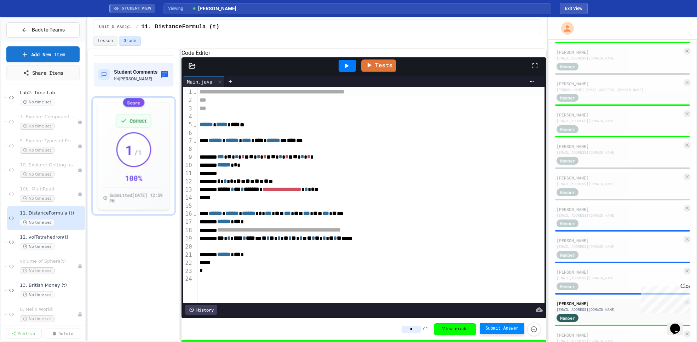
click at [604, 279] on div "[EMAIL_ADDRESS][DOMAIN_NAME]" at bounding box center [620, 277] width 126 height 5
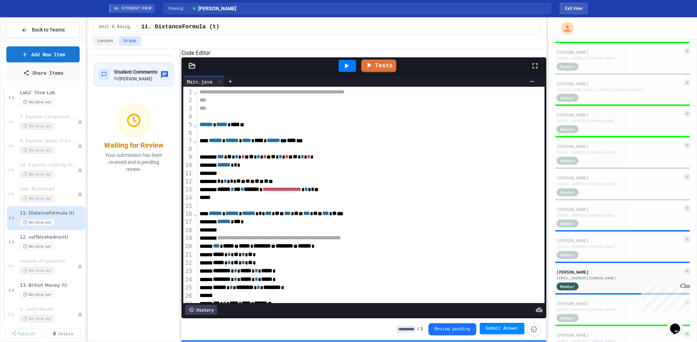
click at [500, 329] on span "Submit Answer" at bounding box center [502, 329] width 33 height 6
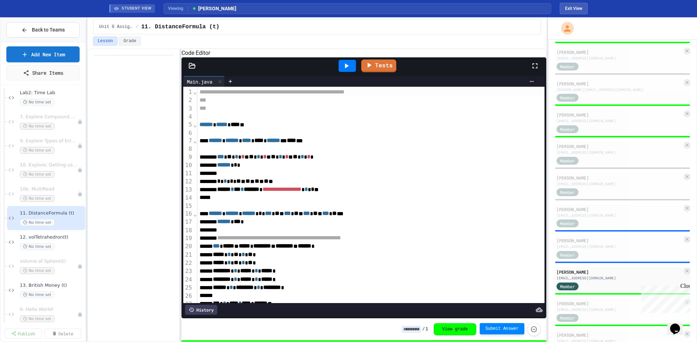
type input "*"
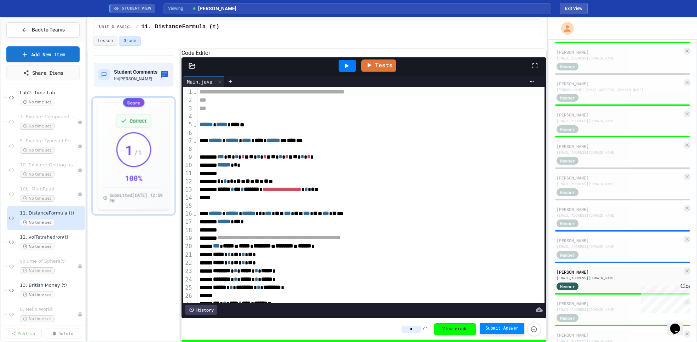
click at [602, 250] on div "Member" at bounding box center [620, 254] width 126 height 9
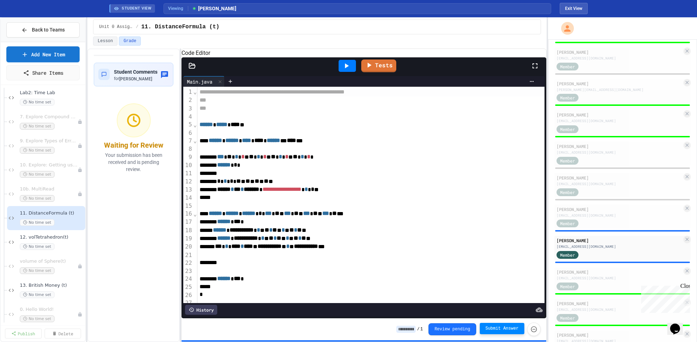
click at [493, 328] on span "Submit Answer" at bounding box center [502, 329] width 33 height 6
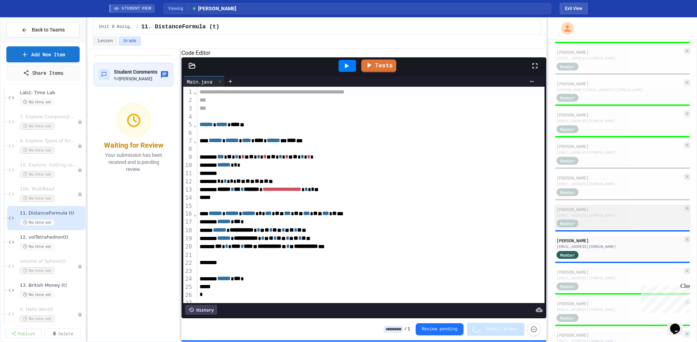
type input "*"
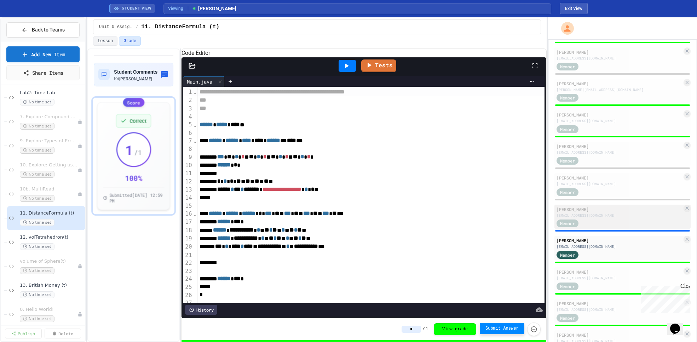
click at [623, 221] on div "Member" at bounding box center [620, 223] width 126 height 9
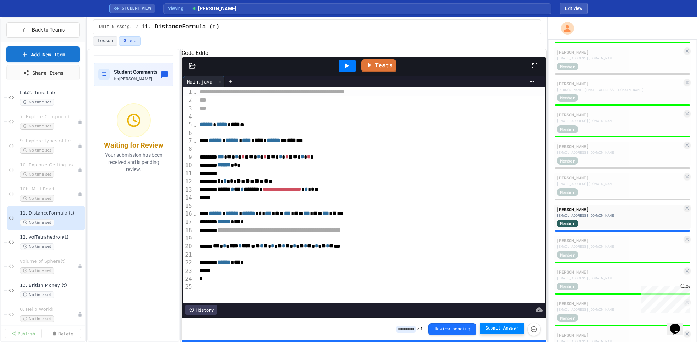
click at [498, 326] on span "Submit Answer" at bounding box center [502, 329] width 33 height 6
type input "*"
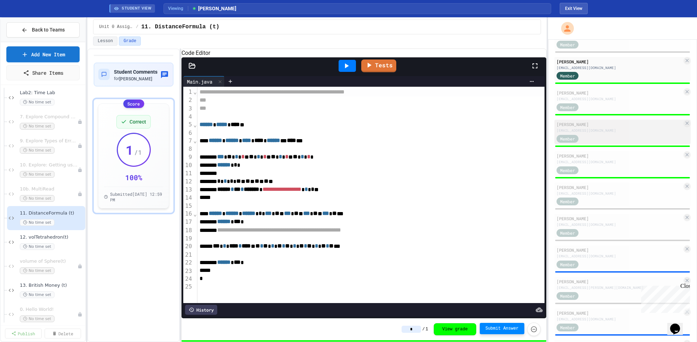
scroll to position [409, 0]
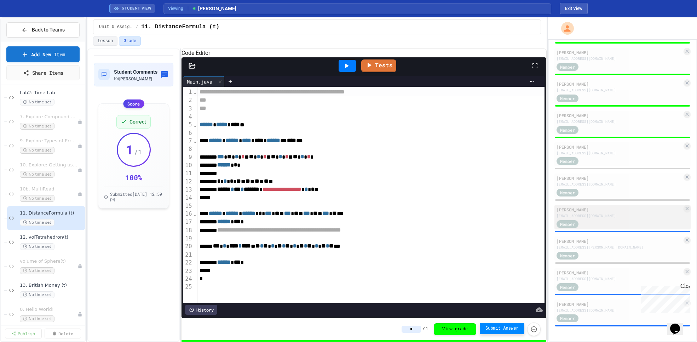
click at [596, 220] on div "Member" at bounding box center [620, 223] width 126 height 9
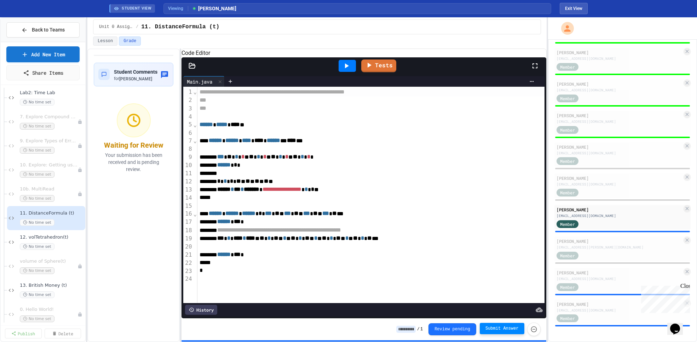
click at [499, 328] on span "Submit Answer" at bounding box center [502, 329] width 33 height 6
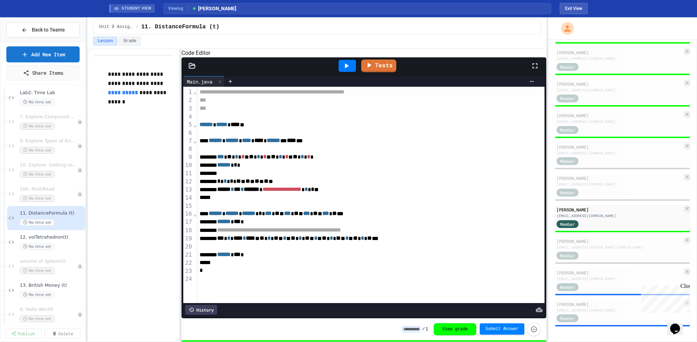
type input "*"
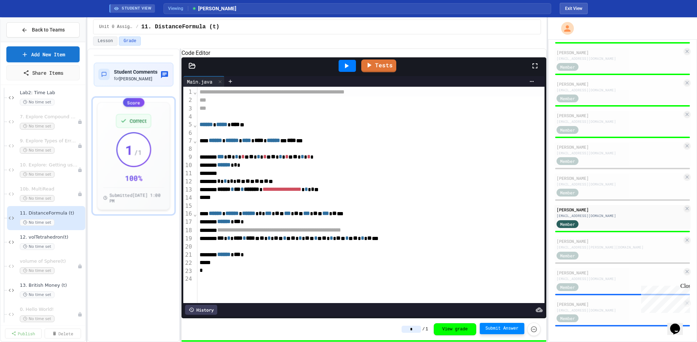
click at [607, 314] on div "Member" at bounding box center [620, 318] width 126 height 9
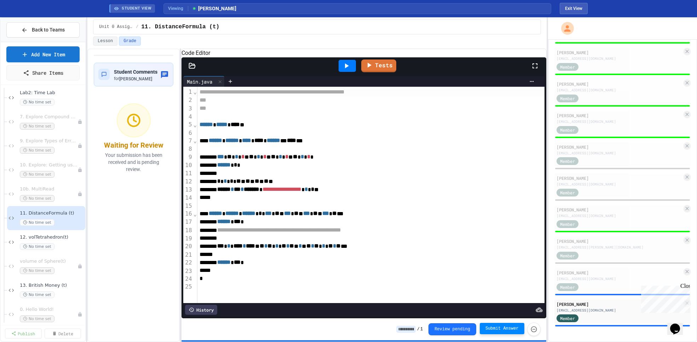
click at [496, 330] on span "Submit Answer" at bounding box center [502, 329] width 33 height 6
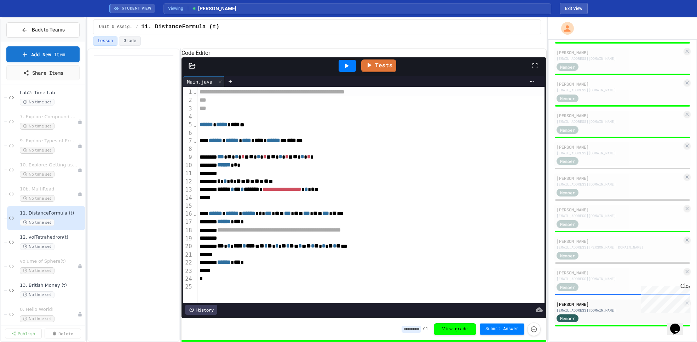
type input "*"
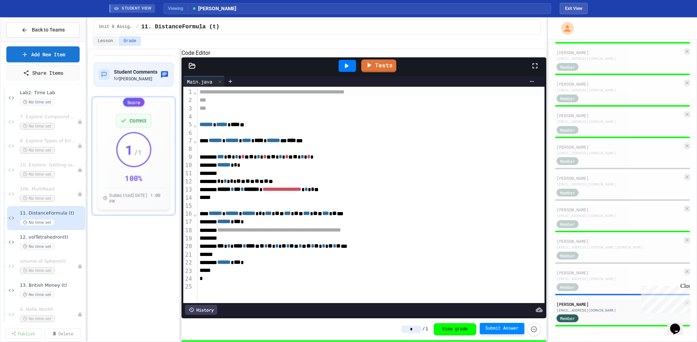
click at [609, 288] on div "Member" at bounding box center [620, 286] width 126 height 9
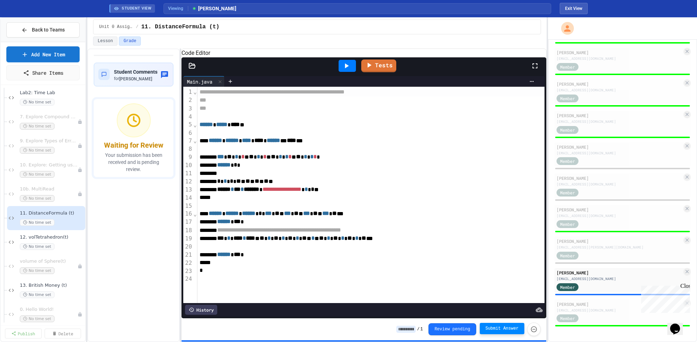
click at [506, 328] on span "Submit Answer" at bounding box center [502, 329] width 33 height 6
type input "*"
